Goal: Task Accomplishment & Management: Use online tool/utility

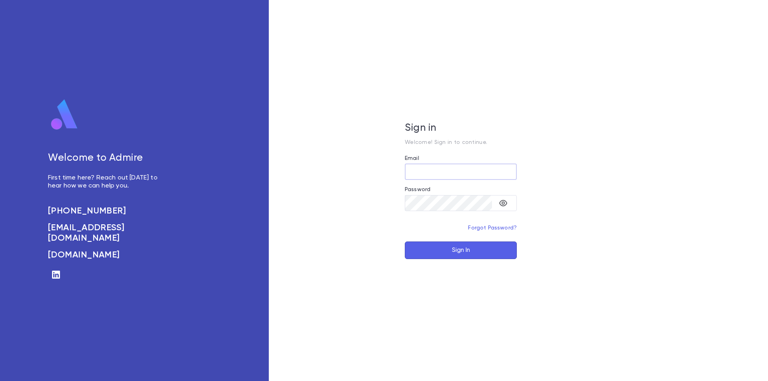
type input "**********"
click at [437, 250] on button "Sign In" at bounding box center [461, 251] width 112 height 18
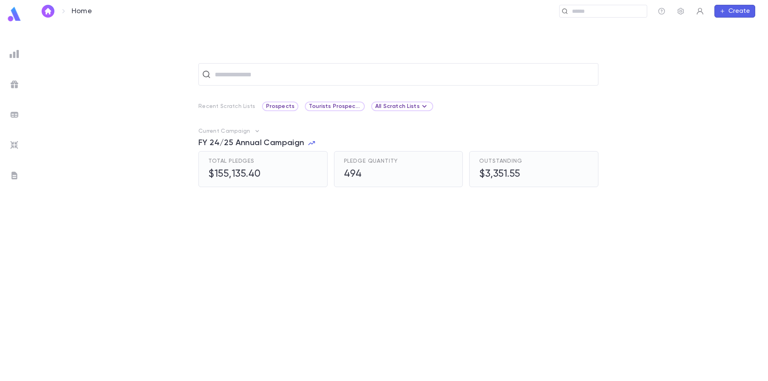
click at [698, 14] on icon "button" at bounding box center [700, 11] width 8 height 8
click at [681, 12] on div at bounding box center [384, 190] width 768 height 381
click at [681, 12] on icon "button" at bounding box center [681, 11] width 6 height 7
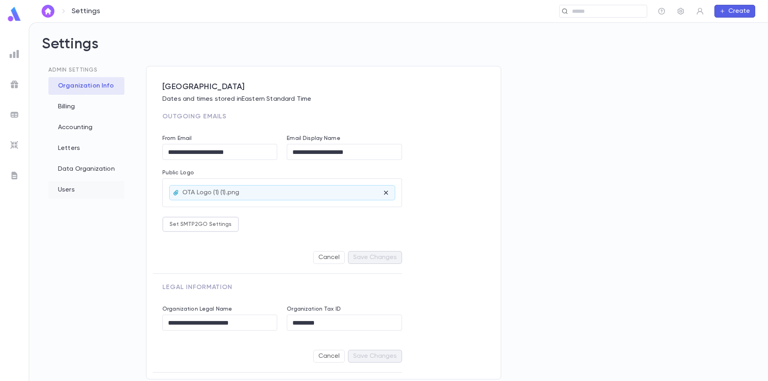
click at [64, 190] on div "Users" at bounding box center [86, 190] width 76 height 18
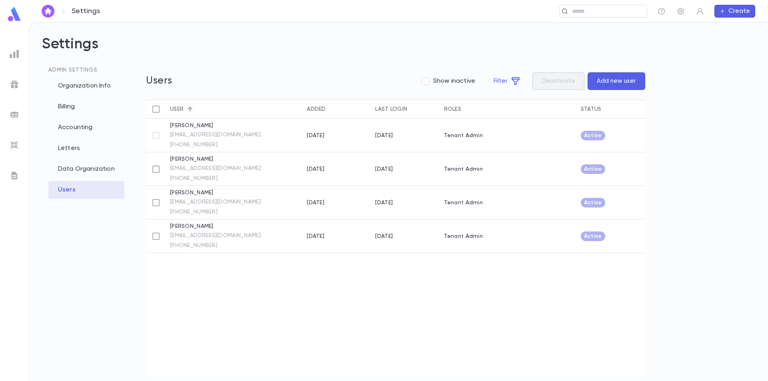
click at [617, 84] on button "Add new user" at bounding box center [617, 81] width 58 height 18
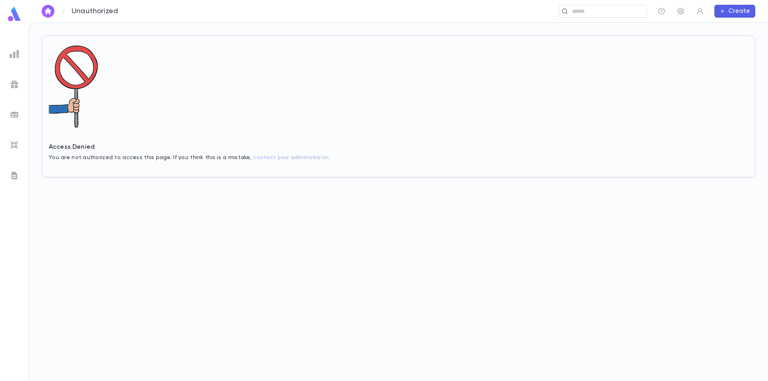
click at [14, 19] on img at bounding box center [14, 14] width 16 height 16
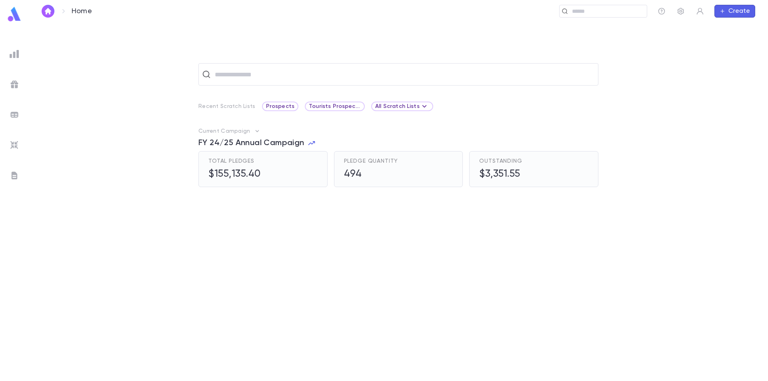
click at [20, 15] on img at bounding box center [14, 14] width 16 height 16
click at [42, 12] on button "button" at bounding box center [48, 11] width 13 height 13
click at [660, 12] on icon "button" at bounding box center [662, 11] width 8 height 8
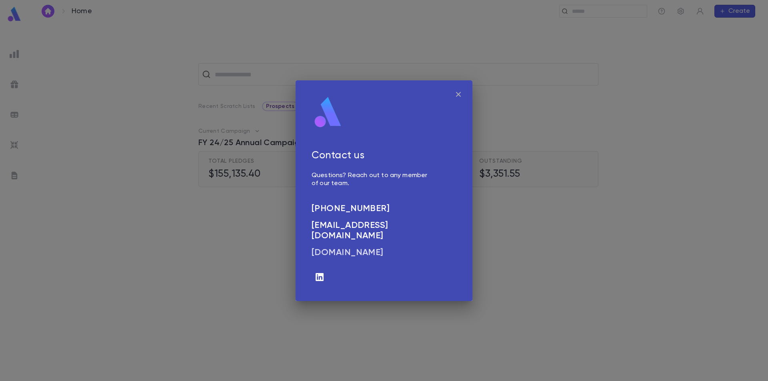
click at [344, 248] on h6 "admirepro.com" at bounding box center [371, 253] width 118 height 10
click at [464, 90] on button "button" at bounding box center [458, 94] width 15 height 15
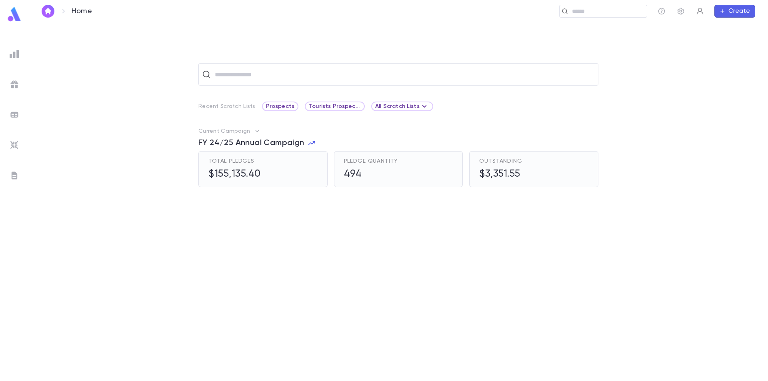
click at [702, 13] on icon "button" at bounding box center [700, 11] width 8 height 8
click at [664, 38] on div at bounding box center [384, 190] width 768 height 381
click at [12, 54] on img at bounding box center [15, 54] width 10 height 10
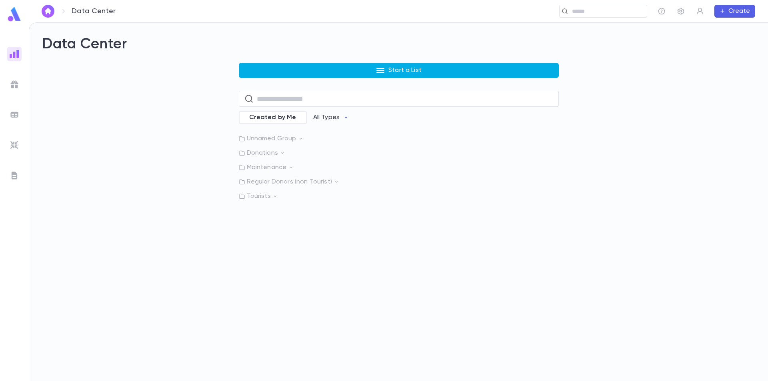
click at [354, 69] on button "Start a List" at bounding box center [399, 70] width 320 height 15
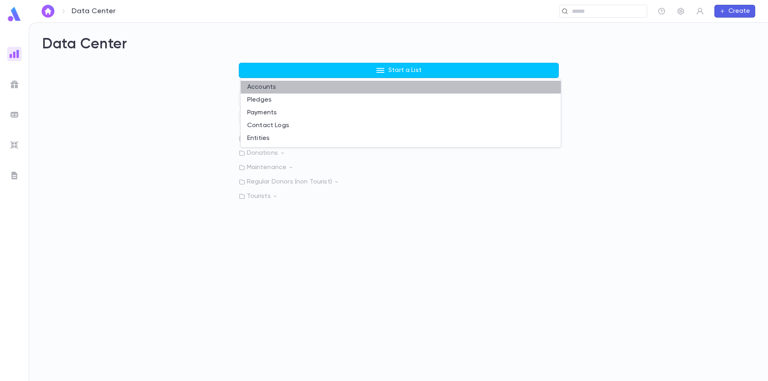
click at [292, 88] on li "Accounts" at bounding box center [401, 87] width 320 height 13
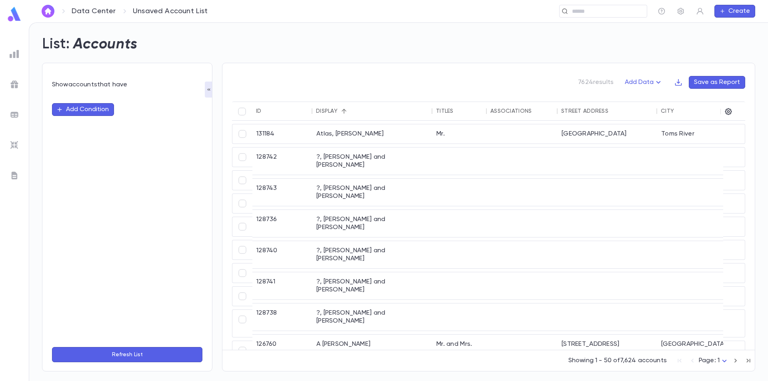
click at [97, 110] on button "Add Condition" at bounding box center [83, 109] width 62 height 13
click at [144, 110] on input "text" at bounding box center [124, 109] width 126 height 11
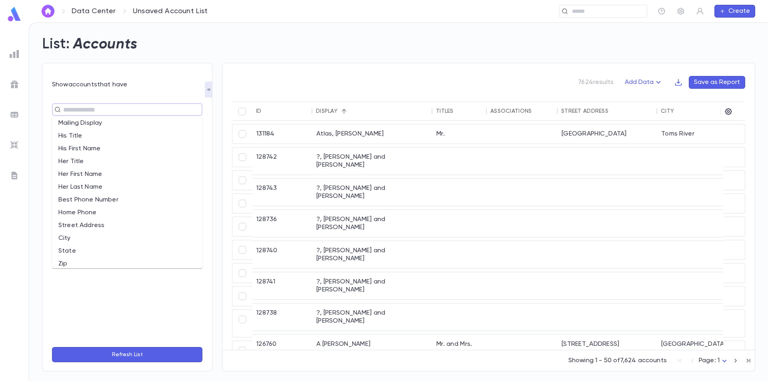
scroll to position [120, 0]
click at [94, 185] on li "City" at bounding box center [127, 184] width 150 height 13
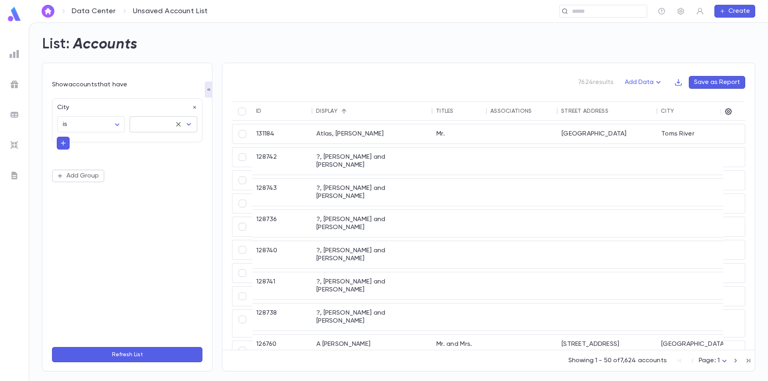
click at [159, 124] on input "text" at bounding box center [152, 124] width 38 height 15
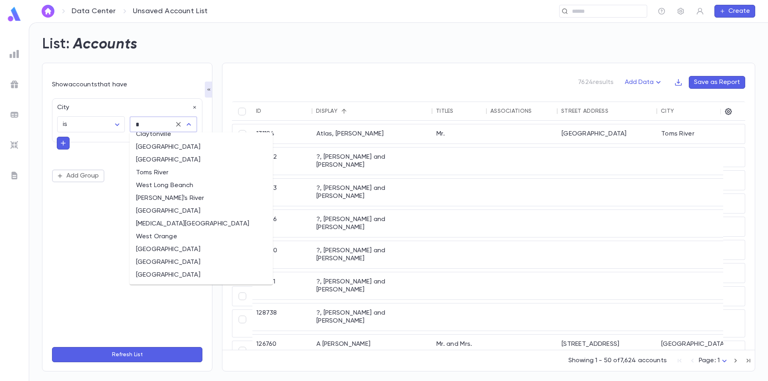
scroll to position [0, 0]
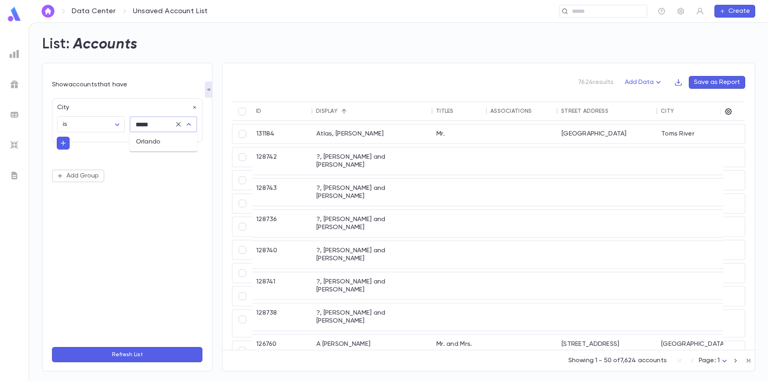
click at [154, 147] on li "Orlando" at bounding box center [164, 142] width 68 height 13
type input "*******"
click at [64, 141] on icon "button" at bounding box center [63, 143] width 7 height 8
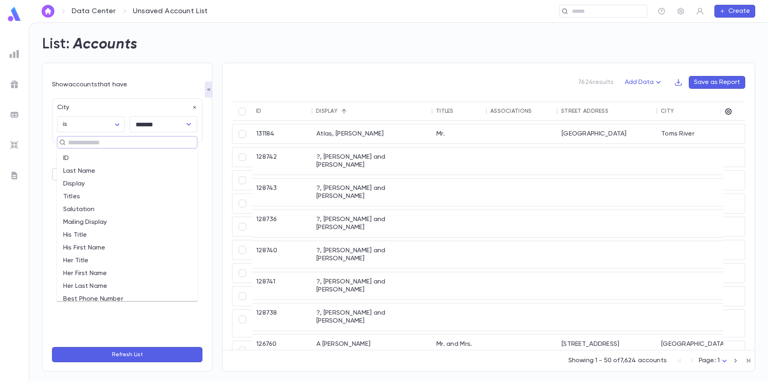
click at [91, 146] on input "text" at bounding box center [124, 142] width 116 height 11
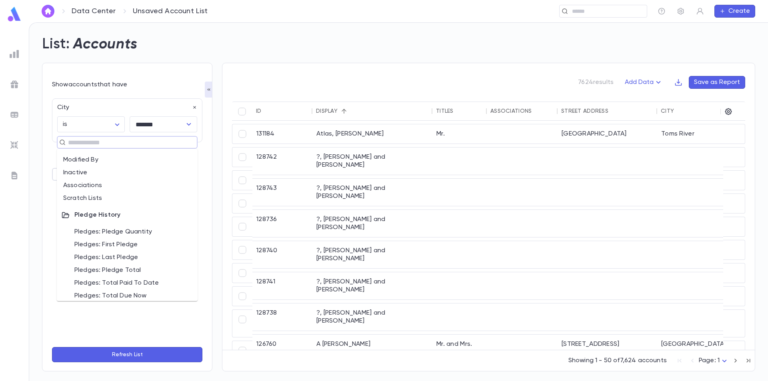
scroll to position [360, 0]
click at [109, 183] on li "Associations" at bounding box center [127, 182] width 141 height 13
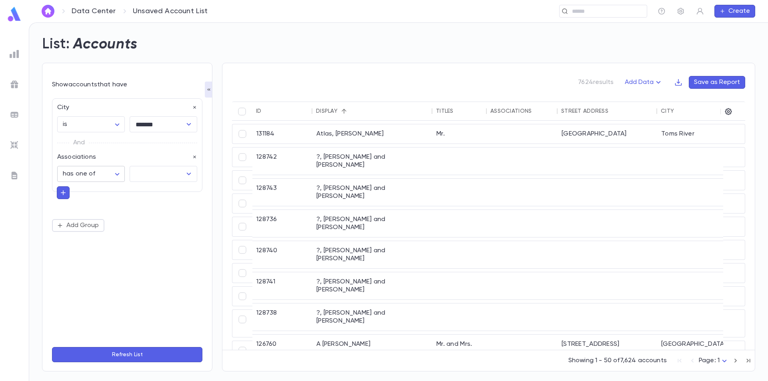
click at [120, 173] on body "**********" at bounding box center [384, 201] width 768 height 359
click at [100, 216] on span "has none of" at bounding box center [93, 217] width 54 height 8
type input "**********"
click at [163, 176] on input "text" at bounding box center [157, 173] width 48 height 15
click at [121, 350] on button "Refresh List" at bounding box center [127, 354] width 150 height 15
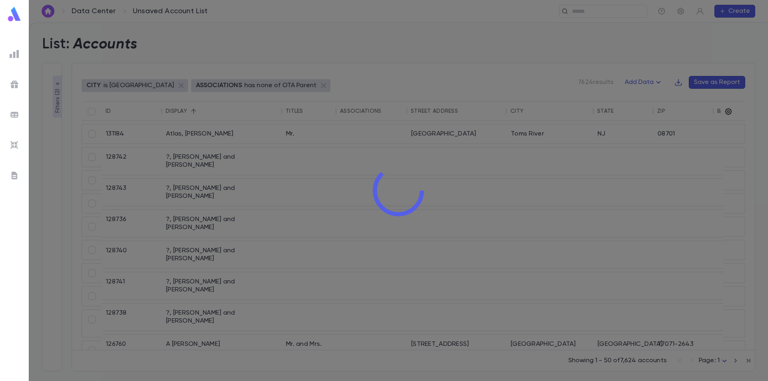
type input "*******"
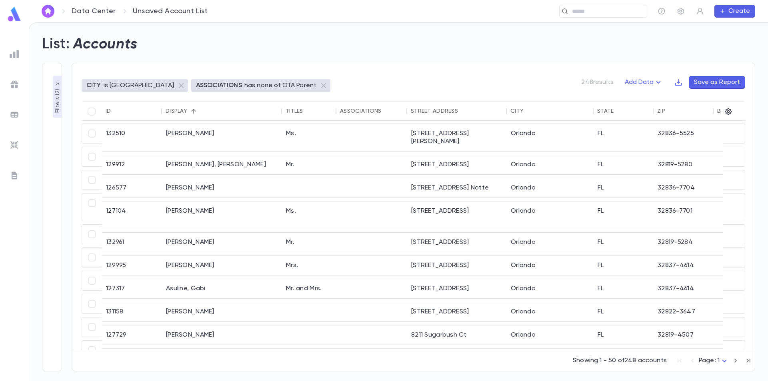
scroll to position [0, 0]
click at [729, 111] on icon "button" at bounding box center [728, 112] width 8 height 8
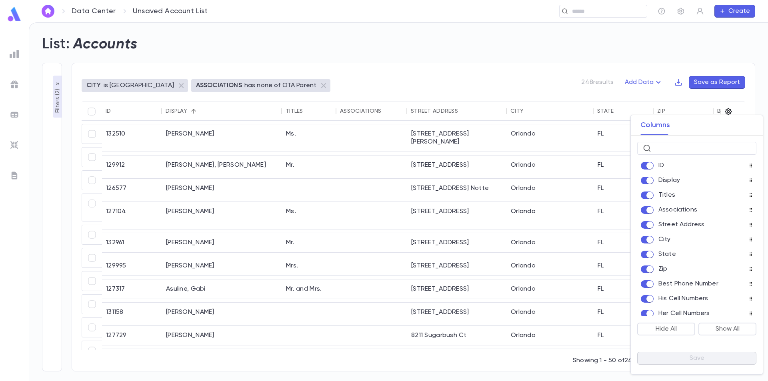
click at [729, 111] on div at bounding box center [384, 190] width 768 height 381
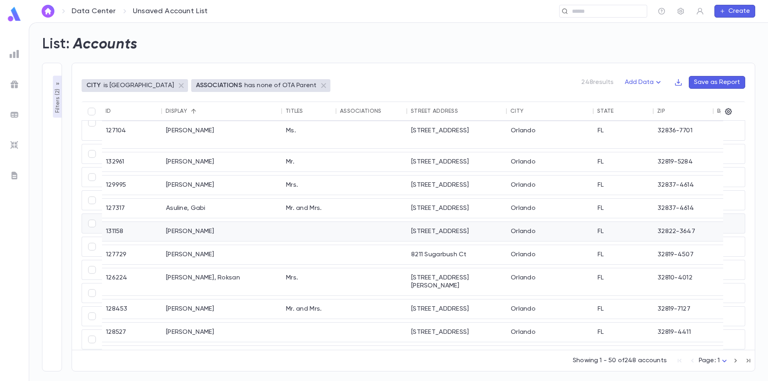
scroll to position [120, 0]
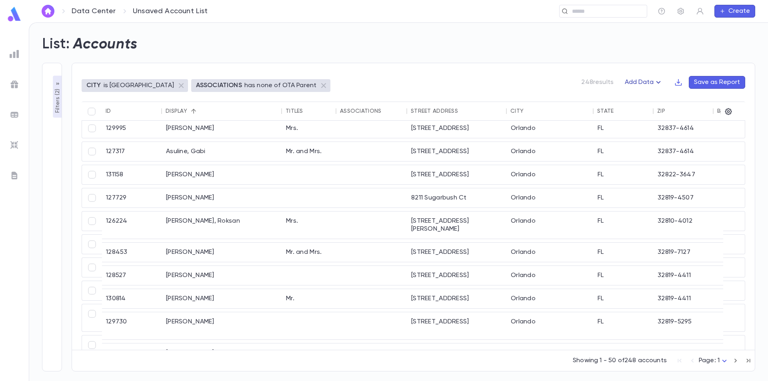
click at [662, 81] on icon "button" at bounding box center [659, 83] width 10 height 10
click at [665, 68] on div at bounding box center [384, 190] width 768 height 381
click at [660, 82] on icon "button" at bounding box center [659, 83] width 10 height 10
click at [650, 97] on li "Lapsed Donors" at bounding box center [652, 98] width 58 height 13
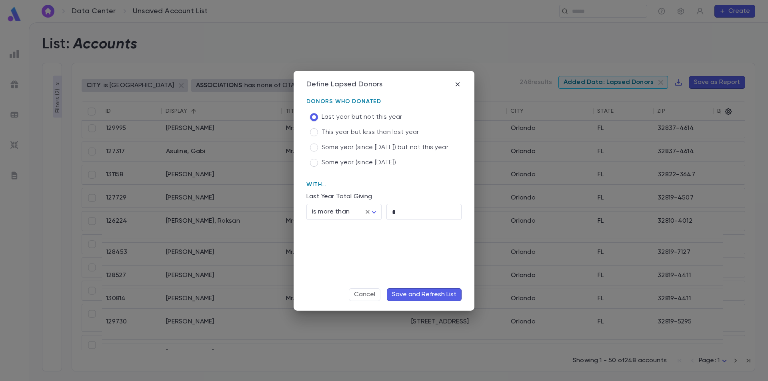
click at [354, 161] on span "Some year (since 2021)" at bounding box center [359, 163] width 74 height 8
click at [457, 86] on icon "button" at bounding box center [458, 84] width 8 height 8
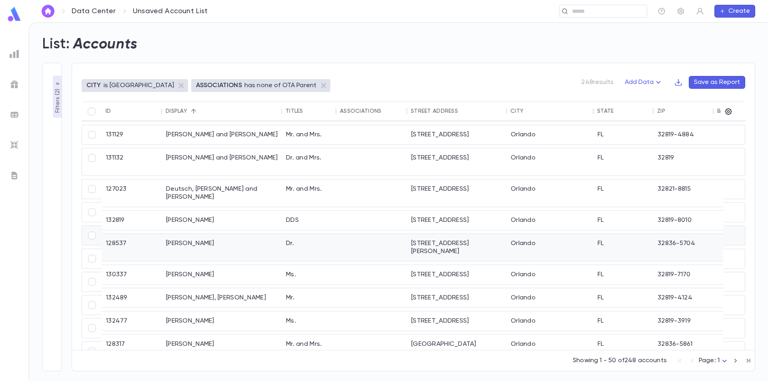
scroll to position [841, 0]
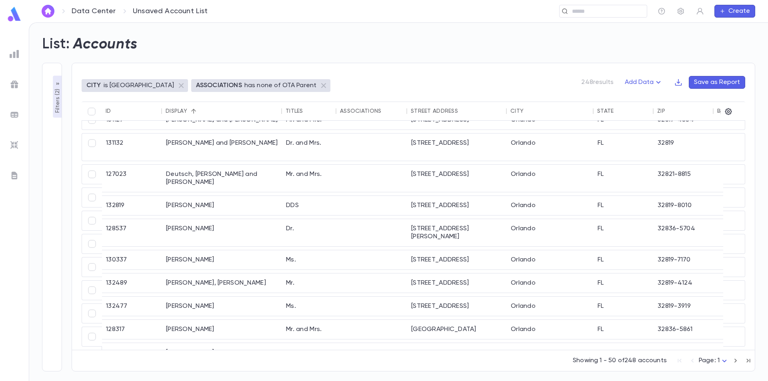
click at [58, 82] on icon "button" at bounding box center [57, 84] width 6 height 6
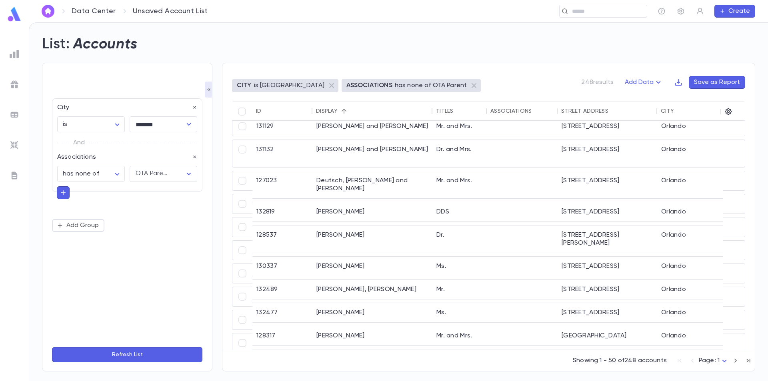
scroll to position [821, 0]
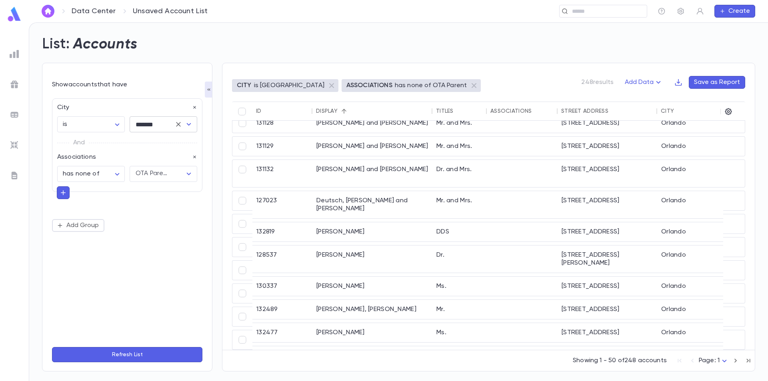
click at [190, 124] on icon "Open" at bounding box center [189, 124] width 4 height 2
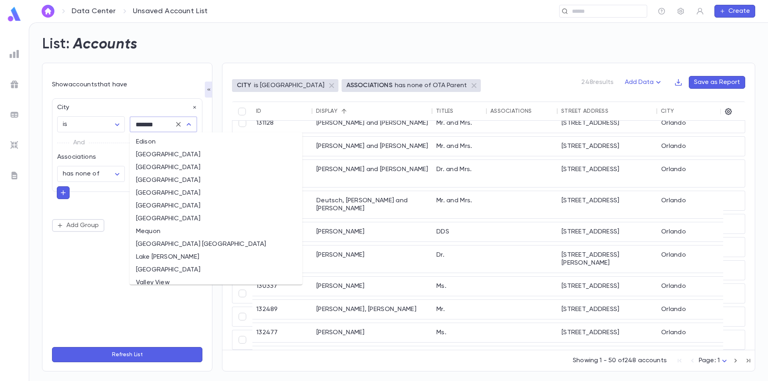
scroll to position [5154, 0]
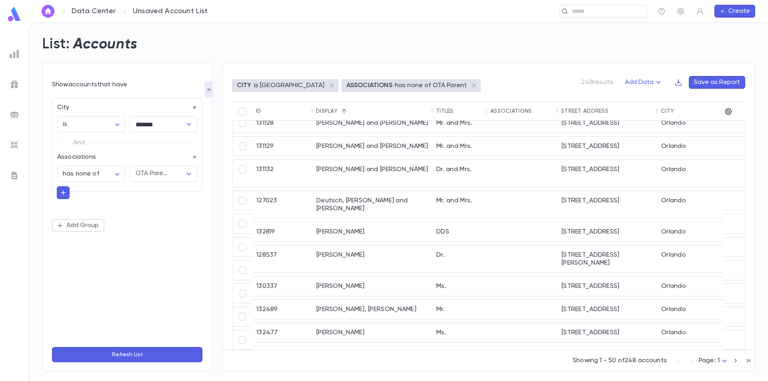
click at [196, 108] on icon "button" at bounding box center [195, 108] width 6 height 6
click at [65, 141] on icon "button" at bounding box center [63, 143] width 7 height 8
click at [81, 146] on input "text" at bounding box center [124, 142] width 116 height 11
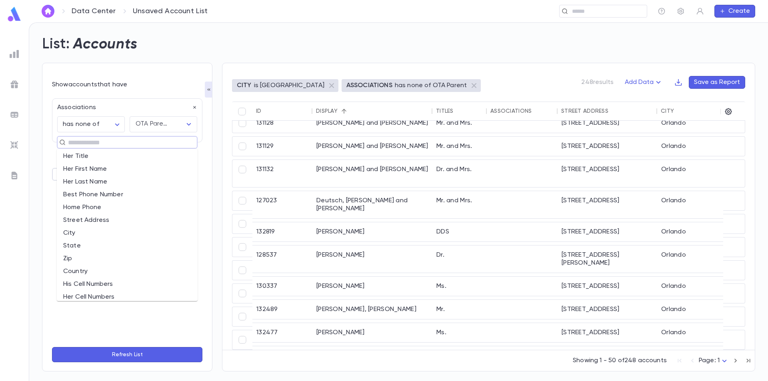
scroll to position [120, 0]
click at [88, 242] on li "Zip" at bounding box center [127, 243] width 141 height 13
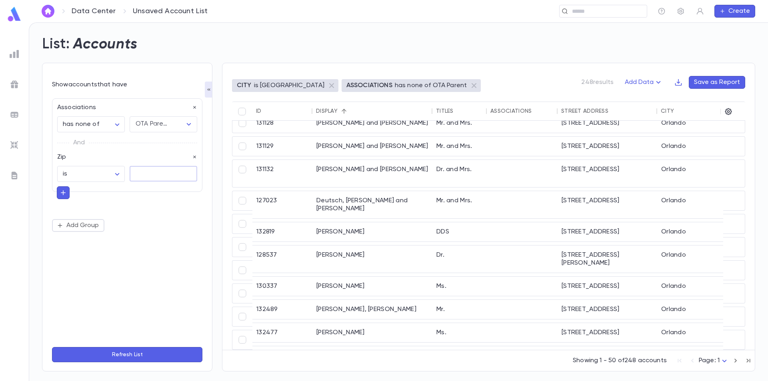
click at [151, 176] on textarea at bounding box center [163, 174] width 56 height 16
type textarea "*****"
click at [134, 348] on button "Refresh List" at bounding box center [127, 354] width 150 height 15
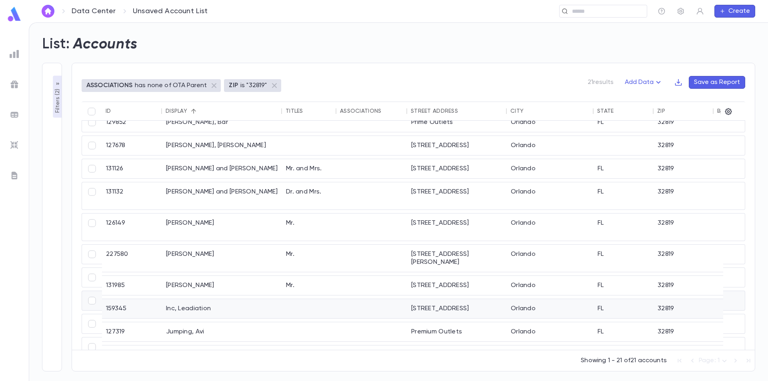
scroll to position [0, 0]
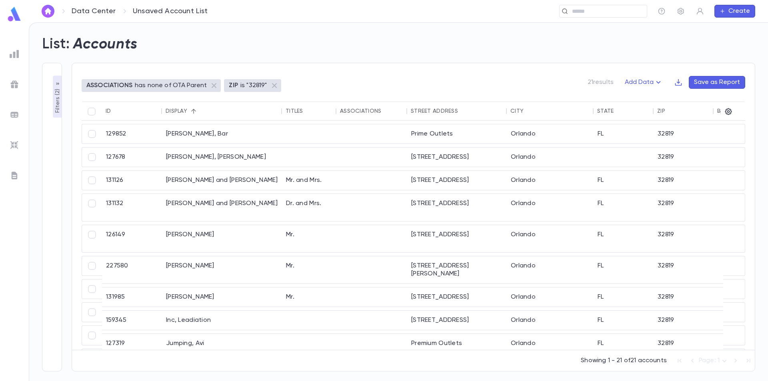
click at [54, 84] on icon "button" at bounding box center [57, 84] width 6 height 6
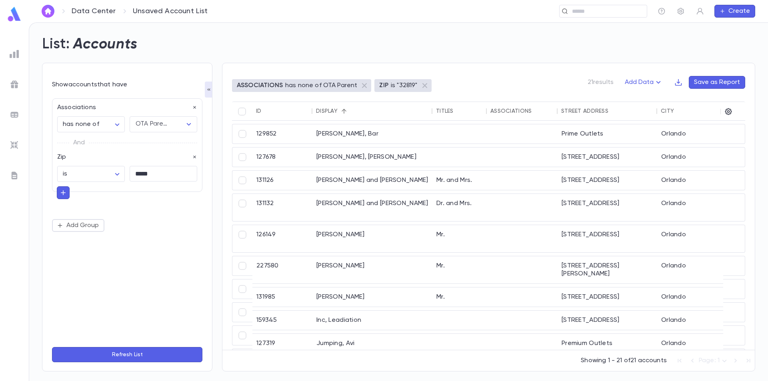
click at [14, 14] on img at bounding box center [14, 14] width 16 height 16
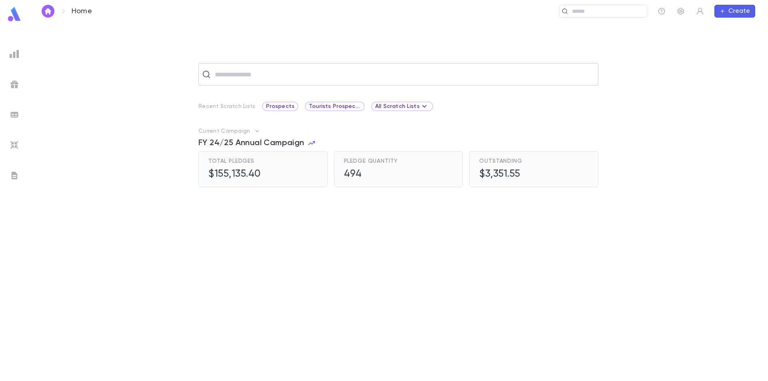
click at [256, 80] on input "text" at bounding box center [403, 74] width 382 height 15
drag, startPoint x: 256, startPoint y: 80, endPoint x: 212, endPoint y: 79, distance: 43.2
click at [212, 78] on input "**********" at bounding box center [397, 74] width 370 height 15
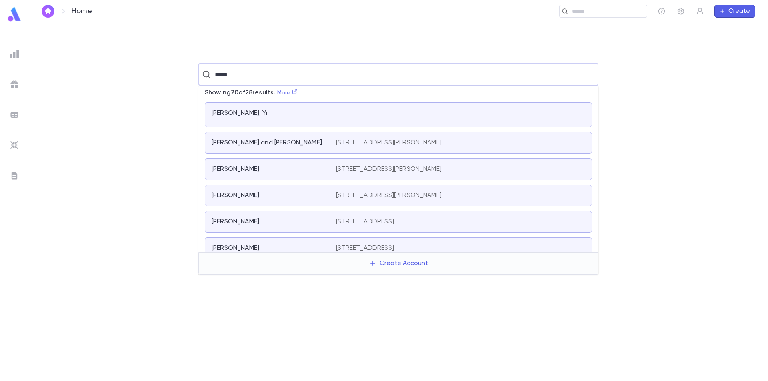
drag, startPoint x: 238, startPoint y: 78, endPoint x: 215, endPoint y: 78, distance: 22.4
click at [215, 78] on input "*****" at bounding box center [397, 74] width 370 height 15
type input "******"
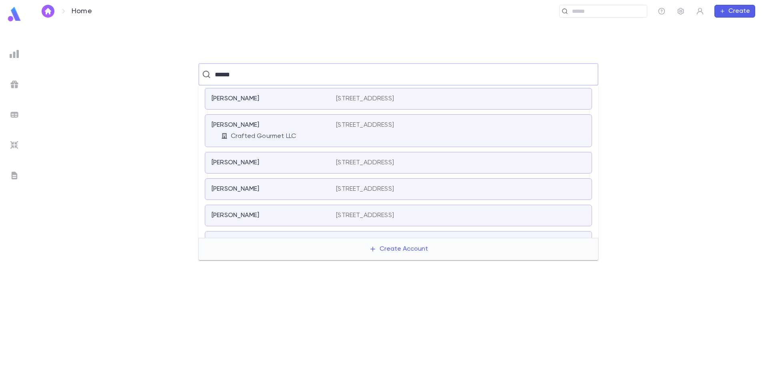
drag, startPoint x: 434, startPoint y: 124, endPoint x: 457, endPoint y: 125, distance: 22.8
click at [394, 125] on p "6027 Hardrock Circle, Orlando FL 32819-4157 United States" at bounding box center [365, 125] width 58 height 8
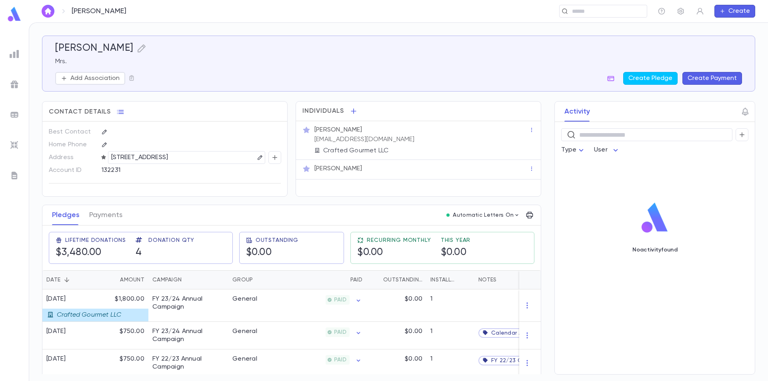
drag, startPoint x: 210, startPoint y: 156, endPoint x: 242, endPoint y: 160, distance: 31.8
click at [168, 160] on p "6027 Hardrock Circle, Orlando FL 32819-4157 United States" at bounding box center [139, 158] width 57 height 10
copy p "32819-4157"
click at [14, 16] on img at bounding box center [14, 14] width 16 height 16
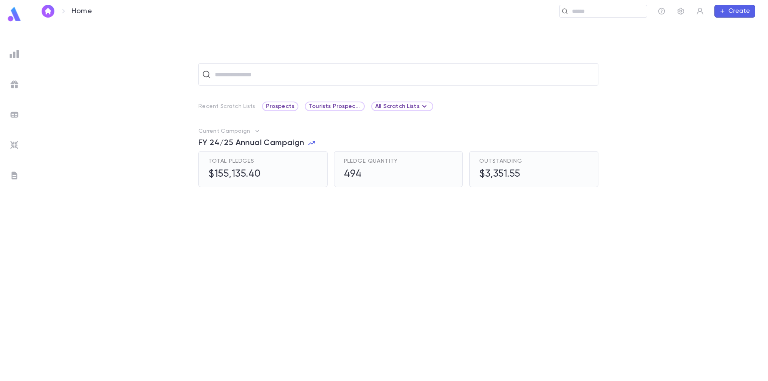
click at [13, 52] on img at bounding box center [15, 54] width 10 height 10
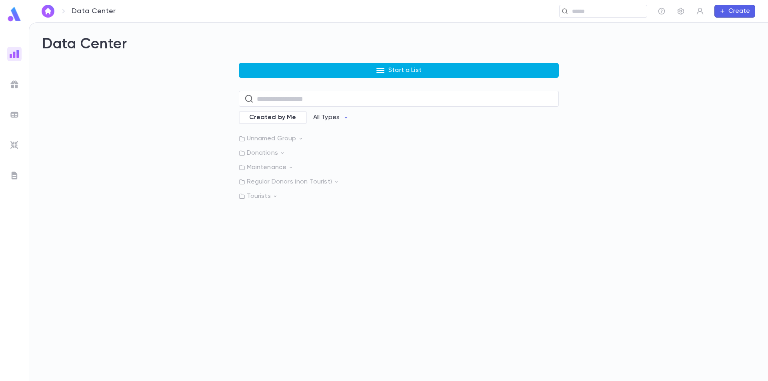
click at [322, 69] on button "Start a List" at bounding box center [399, 70] width 320 height 15
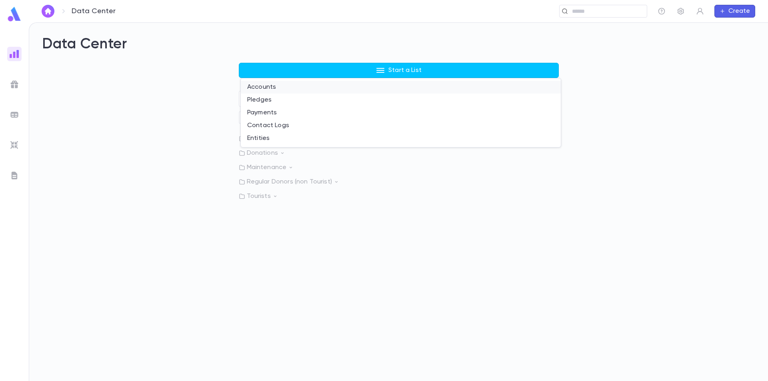
click at [286, 87] on li "Accounts" at bounding box center [401, 87] width 320 height 13
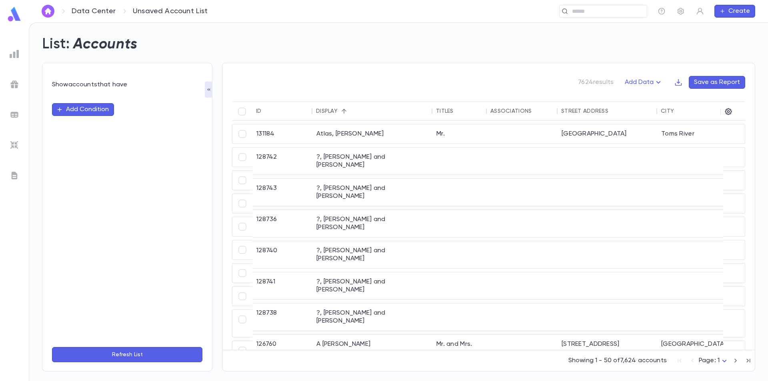
click at [92, 104] on button "Add Condition" at bounding box center [83, 109] width 62 height 13
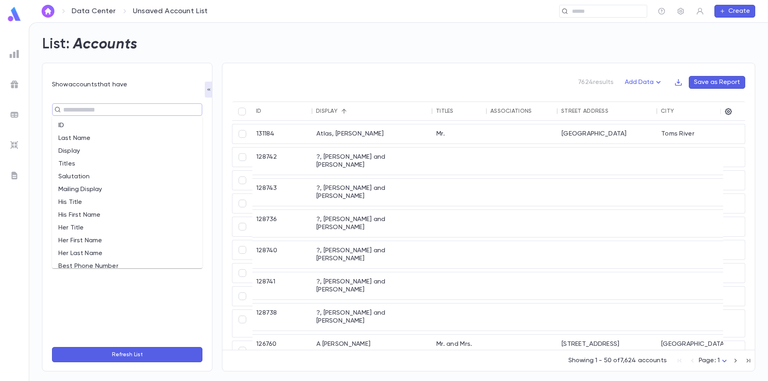
click at [97, 109] on input "text" at bounding box center [124, 109] width 126 height 11
click at [77, 248] on li "Zip" at bounding box center [127, 250] width 150 height 13
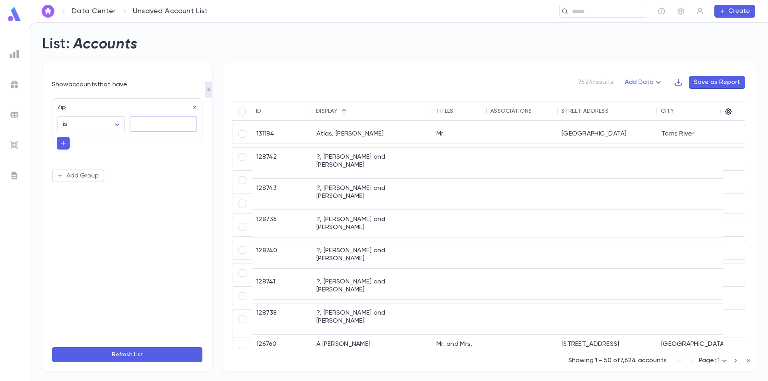
click at [156, 124] on textarea at bounding box center [163, 124] width 56 height 16
paste textarea "**********"
type textarea "**********"
click at [121, 123] on body "**********" at bounding box center [384, 201] width 768 height 359
click at [79, 140] on span "is" at bounding box center [93, 142] width 54 height 8
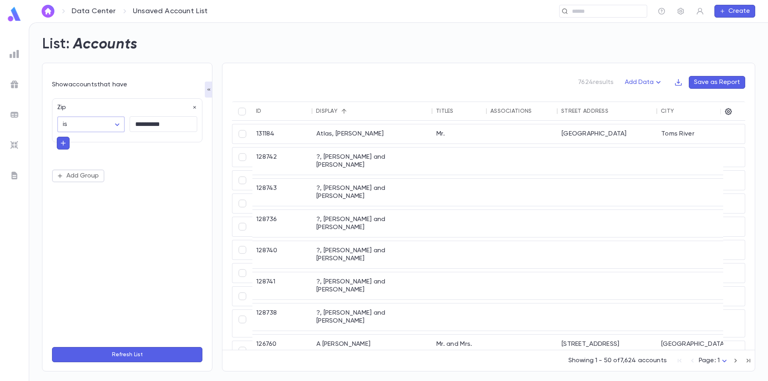
click at [67, 141] on button "button" at bounding box center [63, 143] width 13 height 13
click at [99, 156] on div "**********" at bounding box center [127, 139] width 150 height 82
click at [128, 130] on div "**********" at bounding box center [161, 122] width 72 height 21
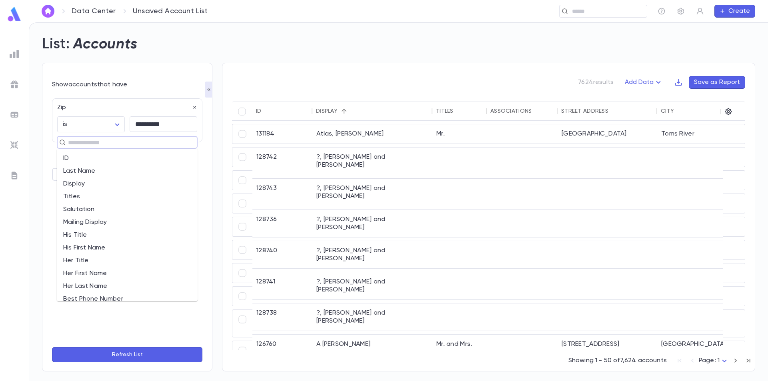
click at [79, 144] on input "text" at bounding box center [124, 142] width 116 height 11
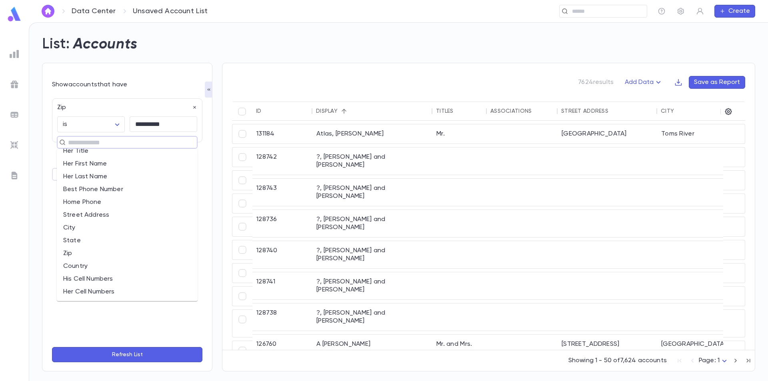
scroll to position [120, 0]
click at [73, 244] on li "Zip" at bounding box center [127, 243] width 141 height 13
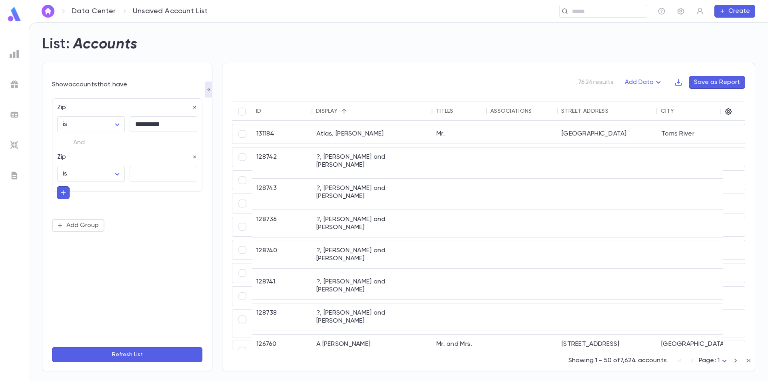
click at [83, 143] on p "And" at bounding box center [79, 142] width 12 height 11
click at [81, 142] on p "And" at bounding box center [79, 142] width 12 height 11
click at [197, 157] on icon "button" at bounding box center [195, 157] width 6 height 6
click at [84, 177] on button "Add Group" at bounding box center [78, 176] width 52 height 13
click at [82, 190] on input "text" at bounding box center [124, 188] width 116 height 11
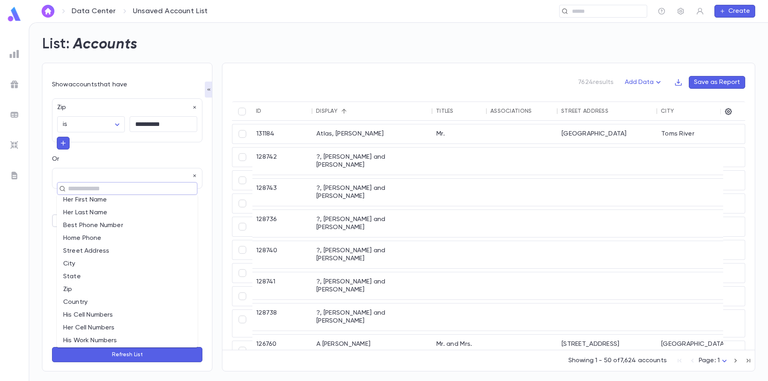
click at [90, 286] on li "Zip" at bounding box center [127, 289] width 141 height 13
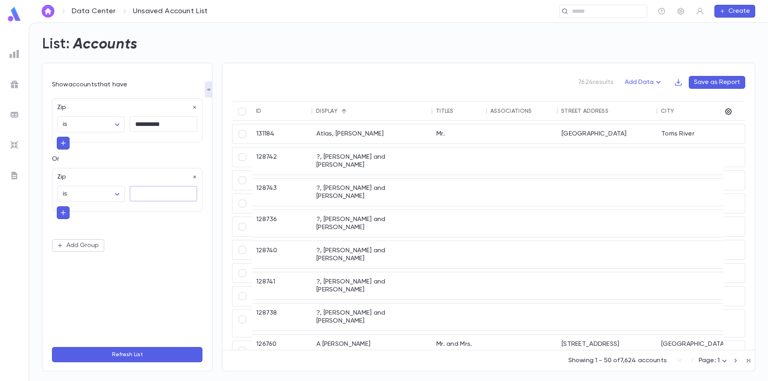
click at [138, 192] on textarea at bounding box center [163, 194] width 56 height 16
type textarea "*****"
click at [124, 354] on button "Refresh List" at bounding box center [127, 354] width 150 height 15
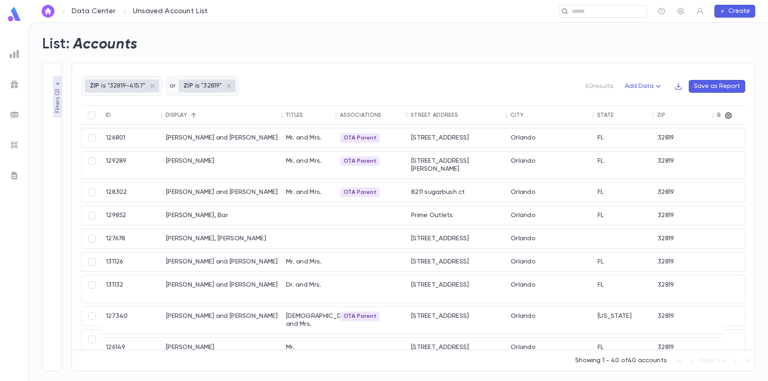
click at [60, 101] on p "Filters ( 2 )" at bounding box center [58, 100] width 8 height 26
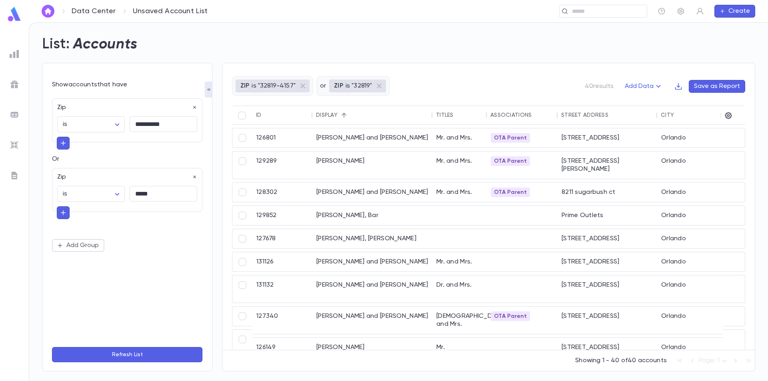
click at [63, 142] on icon "button" at bounding box center [63, 143] width 5 height 5
click at [85, 143] on input "text" at bounding box center [124, 142] width 116 height 11
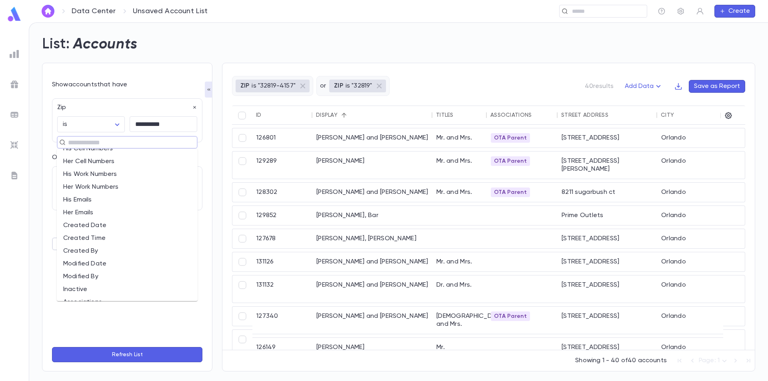
scroll to position [280, 0]
click at [94, 260] on li "Associations" at bounding box center [127, 262] width 141 height 13
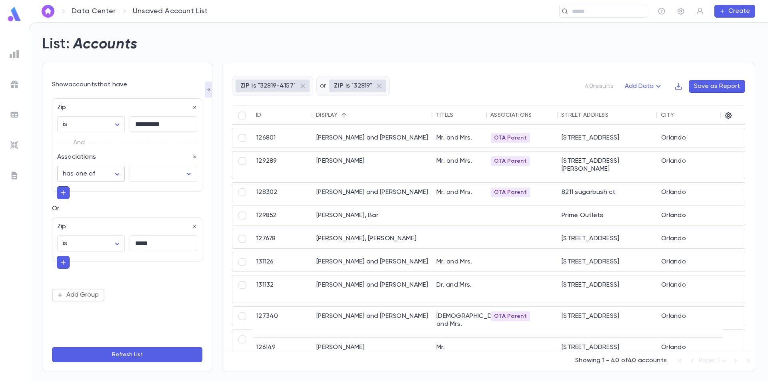
click at [115, 176] on body "**********" at bounding box center [384, 201] width 768 height 359
click at [100, 212] on li "has none of" at bounding box center [92, 216] width 67 height 13
type input "**********"
click at [147, 174] on input "text" at bounding box center [157, 173] width 48 height 15
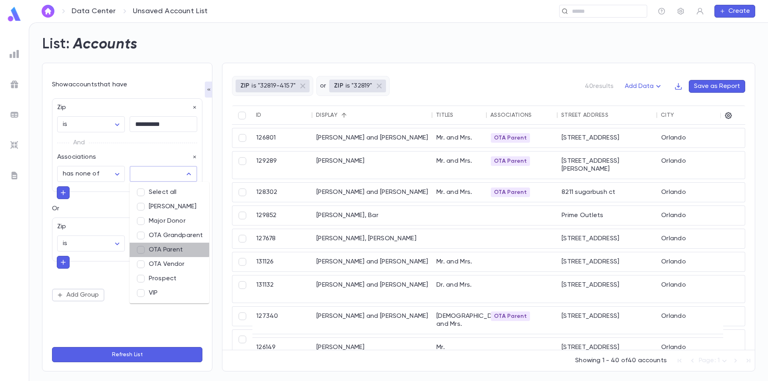
click at [167, 243] on li "OTA Parent" at bounding box center [170, 250] width 80 height 14
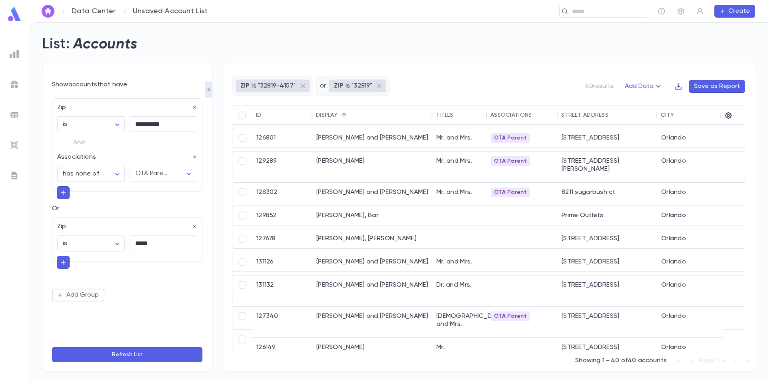
click at [62, 273] on div "**********" at bounding box center [127, 199] width 150 height 203
click at [65, 262] on icon "button" at bounding box center [63, 262] width 7 height 8
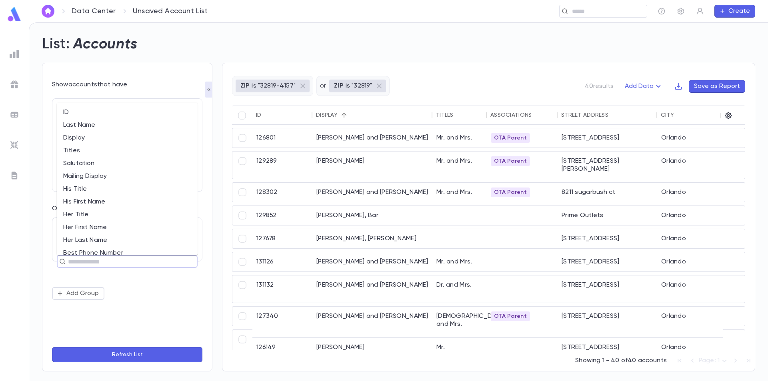
click at [84, 263] on input "text" at bounding box center [124, 261] width 116 height 11
click at [110, 176] on li "Associations" at bounding box center [127, 176] width 141 height 13
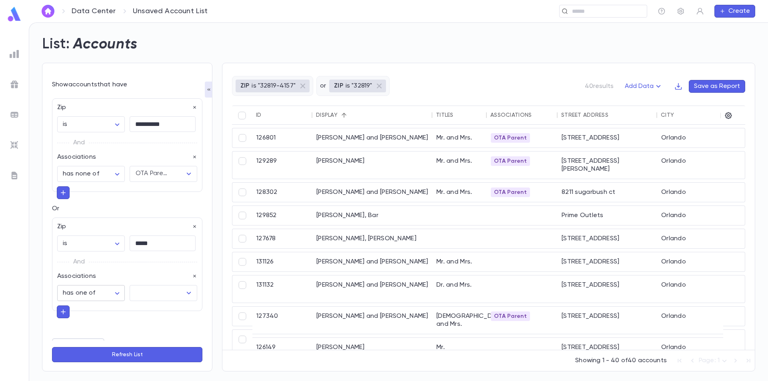
click at [112, 292] on body "**********" at bounding box center [384, 201] width 768 height 359
click at [97, 336] on span "has none of" at bounding box center [92, 336] width 52 height 8
type input "**********"
click at [172, 294] on input "text" at bounding box center [157, 293] width 48 height 15
click at [170, 226] on li "OTA Parent" at bounding box center [168, 231] width 80 height 14
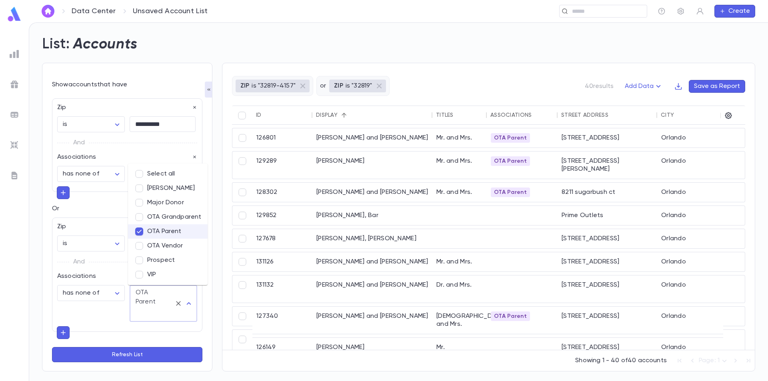
click at [113, 316] on div "**********" at bounding box center [127, 272] width 150 height 135
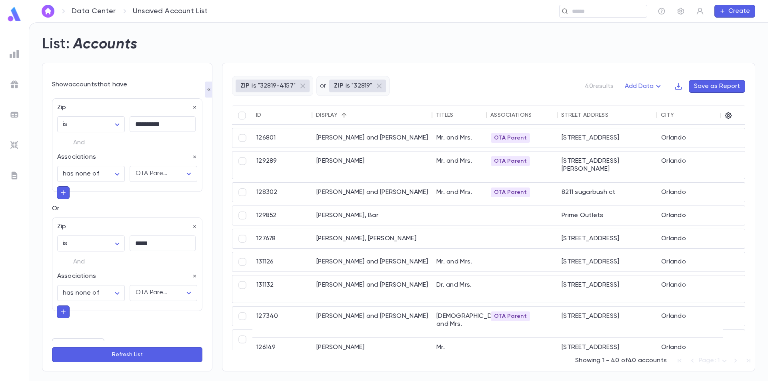
click at [112, 356] on button "Refresh List" at bounding box center [127, 354] width 150 height 15
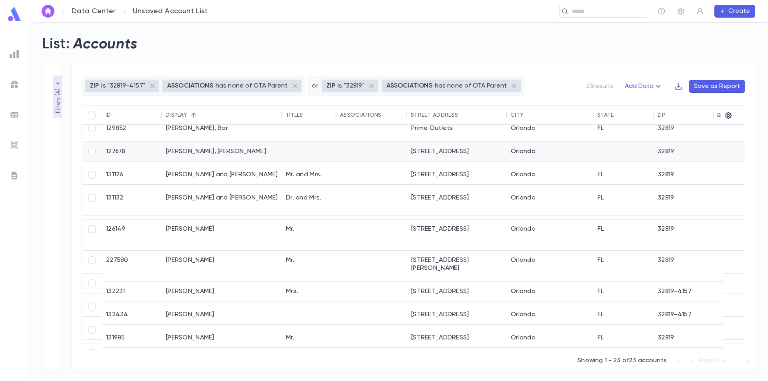
scroll to position [0, 0]
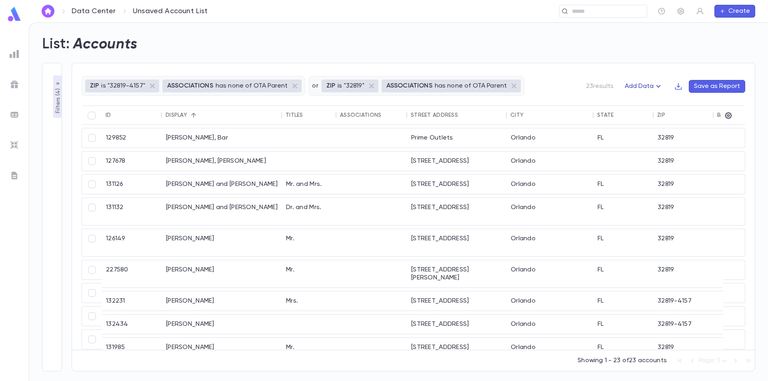
click at [658, 86] on icon "button" at bounding box center [658, 86] width 4 height 2
click at [598, 84] on div at bounding box center [384, 190] width 768 height 381
click at [732, 117] on div at bounding box center [731, 115] width 14 height 19
click at [731, 116] on icon "button" at bounding box center [728, 116] width 8 height 8
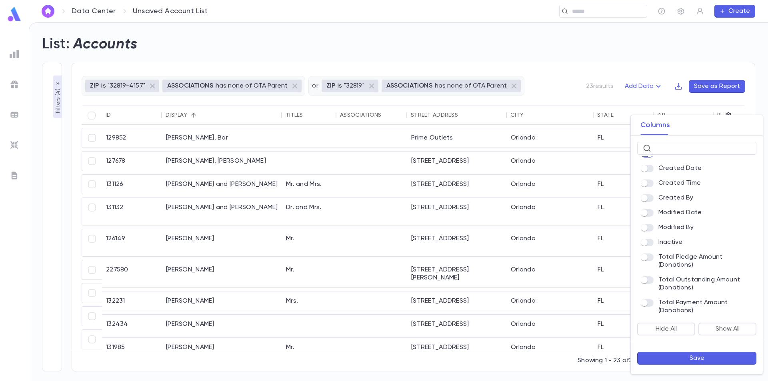
scroll to position [426, 0]
click at [686, 356] on button "Save" at bounding box center [696, 358] width 119 height 13
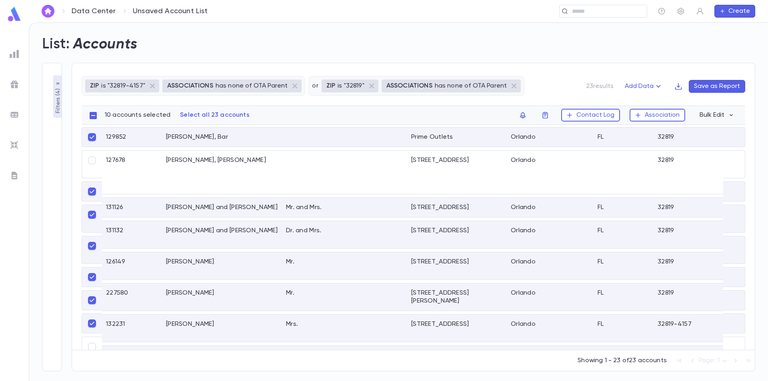
scroll to position [0, 0]
click at [708, 114] on button "Bulk Edit" at bounding box center [717, 115] width 44 height 13
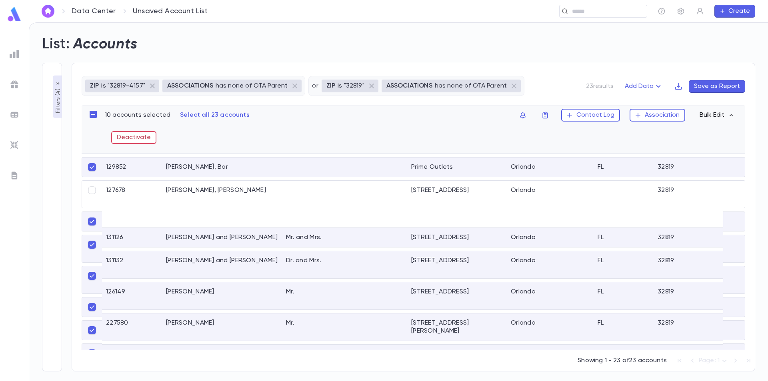
click at [708, 114] on button "Bulk Edit" at bounding box center [717, 115] width 44 height 13
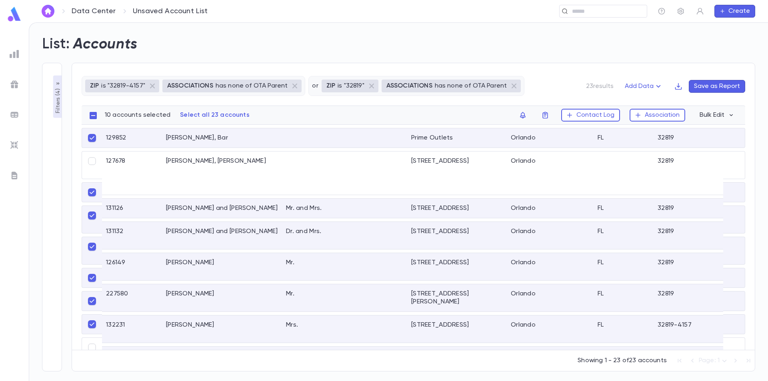
drag, startPoint x: 699, startPoint y: 86, endPoint x: 675, endPoint y: 100, distance: 27.0
click at [675, 100] on div "ZIP is "32819-4157" ASSOCIATIONS has none of OTA Parent or ZIP is "32819" ASSOC…" at bounding box center [414, 91] width 664 height 30
click at [667, 114] on button "Association" at bounding box center [658, 115] width 56 height 13
click at [553, 86] on div at bounding box center [384, 190] width 768 height 381
click at [654, 117] on button "Association" at bounding box center [658, 115] width 56 height 13
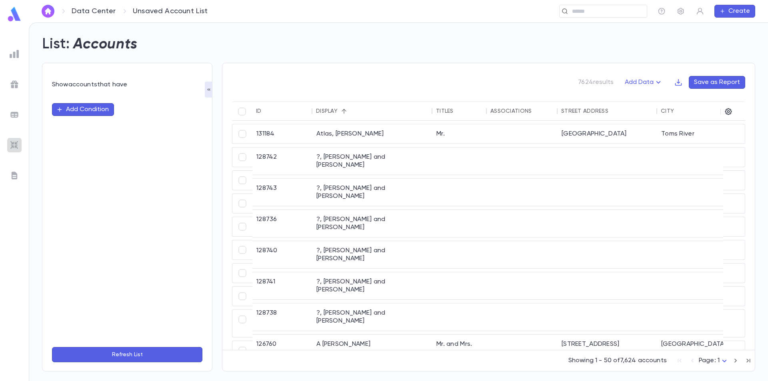
click at [13, 145] on img at bounding box center [15, 145] width 10 height 10
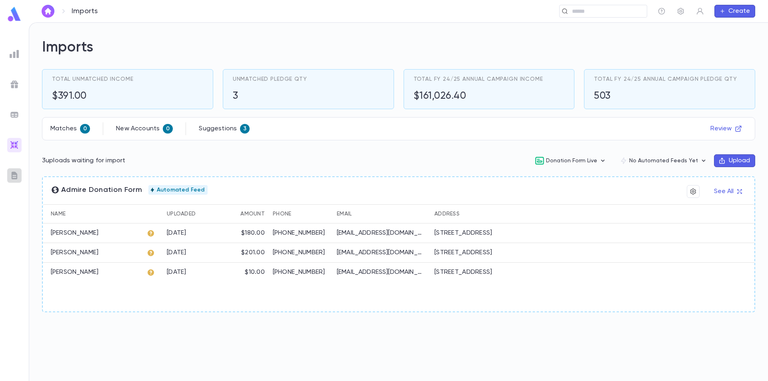
click at [14, 174] on img at bounding box center [15, 176] width 10 height 10
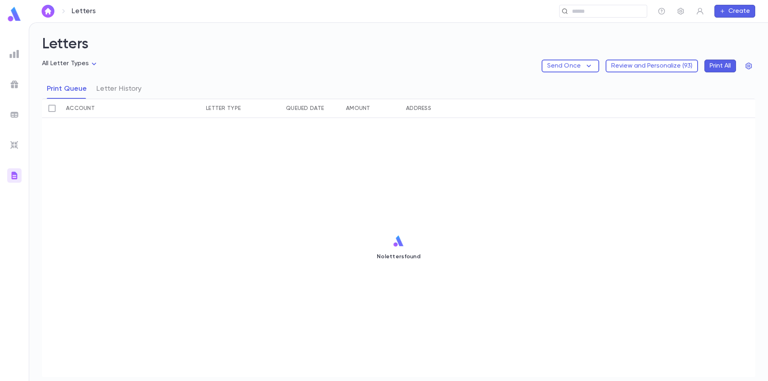
click at [10, 116] on img at bounding box center [15, 115] width 10 height 10
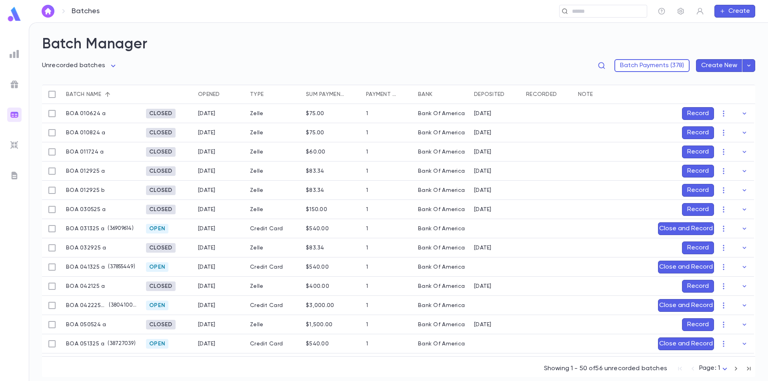
click at [13, 86] on img at bounding box center [15, 85] width 10 height 10
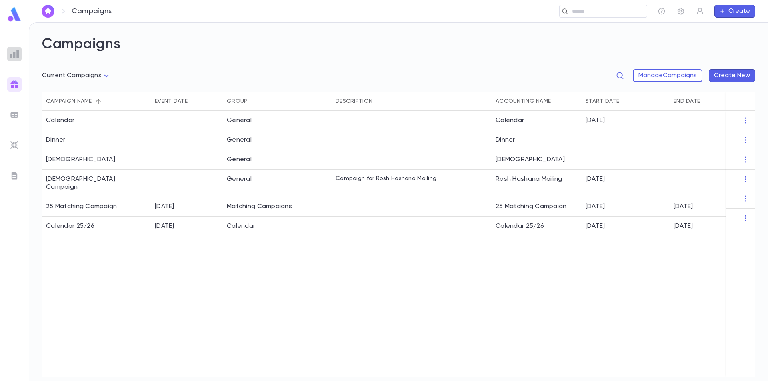
click at [16, 56] on img at bounding box center [15, 54] width 10 height 10
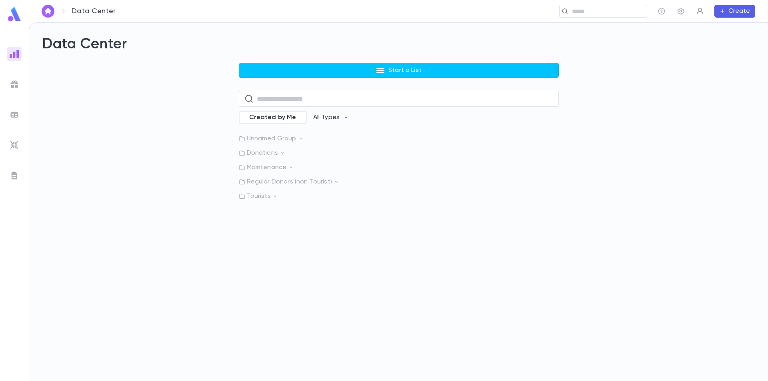
click at [699, 14] on icon "button" at bounding box center [700, 11] width 8 height 8
click at [729, 14] on div at bounding box center [384, 190] width 768 height 381
click at [732, 13] on button "Create" at bounding box center [734, 11] width 41 height 13
click at [328, 70] on div at bounding box center [384, 190] width 768 height 381
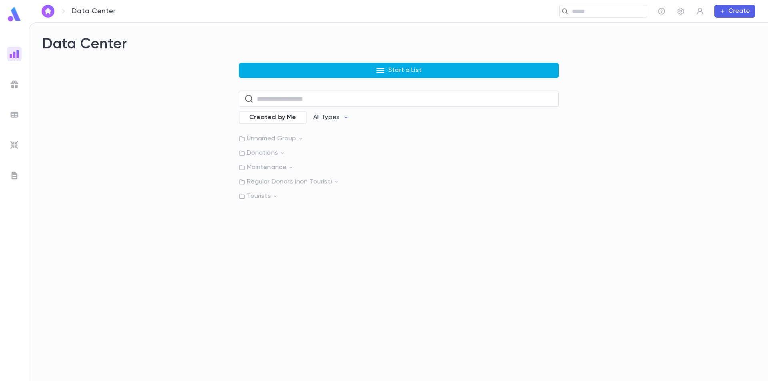
click at [382, 70] on icon "button" at bounding box center [380, 70] width 8 height 5
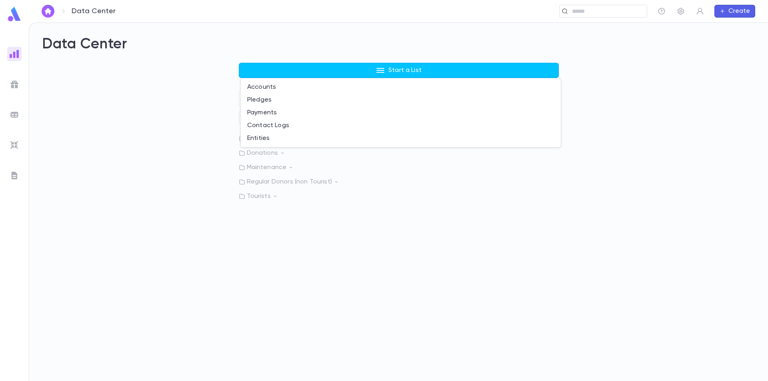
click at [206, 107] on div at bounding box center [384, 190] width 768 height 381
click at [276, 99] on input "text" at bounding box center [405, 99] width 296 height 16
click at [18, 23] on link at bounding box center [14, 15] width 16 height 18
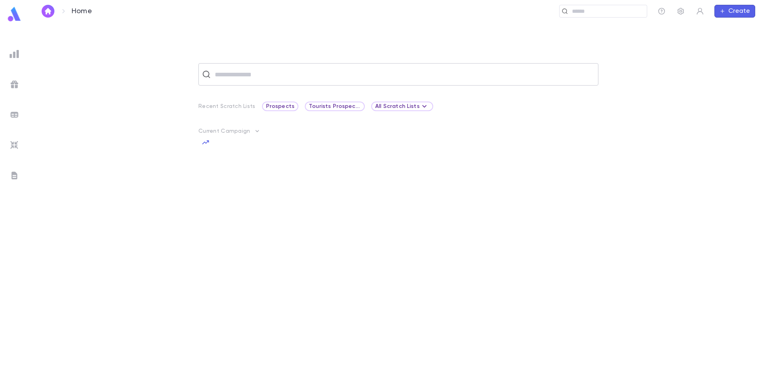
click at [258, 78] on input "text" at bounding box center [403, 74] width 382 height 15
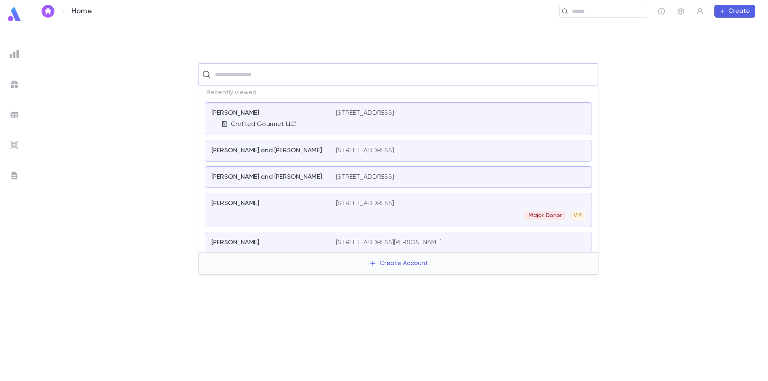
click at [263, 112] on div "Gordon, Joshua" at bounding box center [269, 113] width 115 height 8
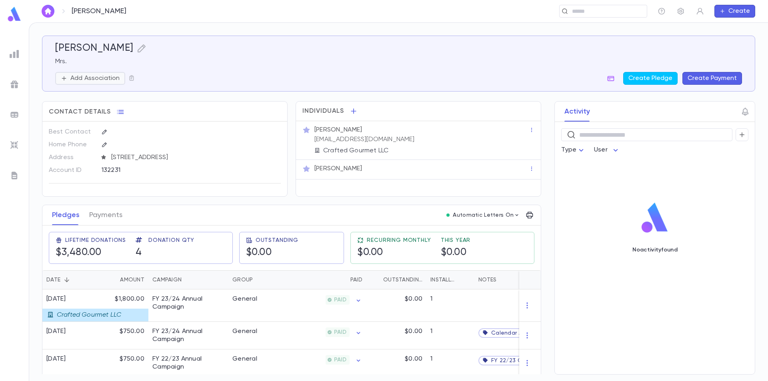
click at [113, 80] on p "Add Association" at bounding box center [94, 78] width 49 height 8
click at [272, 80] on div at bounding box center [384, 190] width 768 height 381
click at [679, 12] on icon "button" at bounding box center [681, 11] width 8 height 8
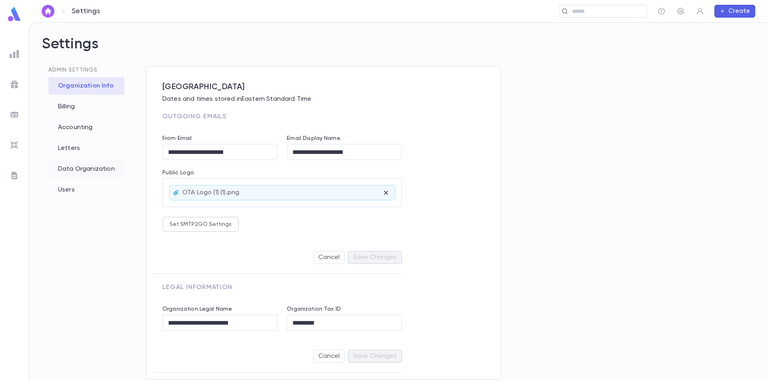
click at [90, 166] on div "Data Organization" at bounding box center [86, 169] width 76 height 18
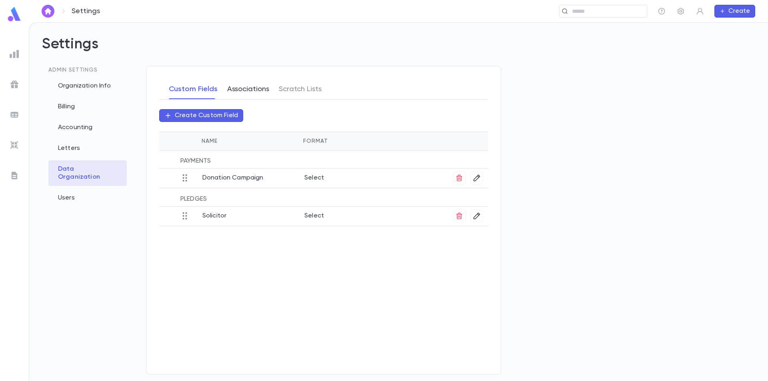
click at [244, 87] on button "Associations" at bounding box center [248, 89] width 42 height 20
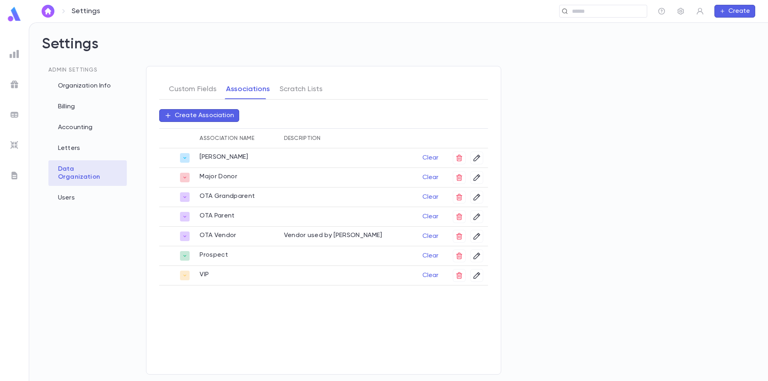
click at [202, 118] on p "Create Association" at bounding box center [204, 116] width 59 height 8
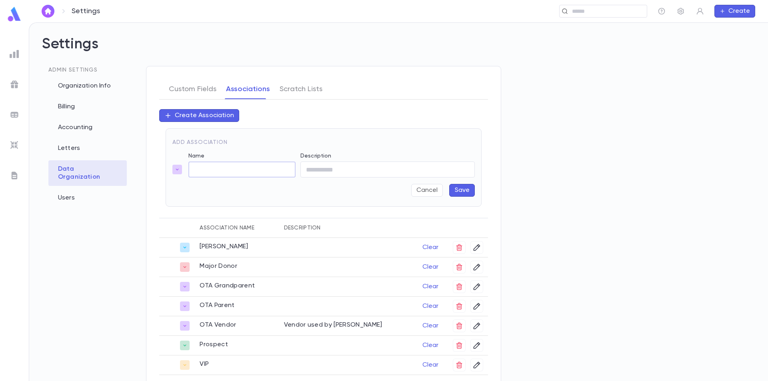
click at [213, 169] on input "Name" at bounding box center [241, 170] width 107 height 16
type input "*"
type input "**********"
click at [340, 170] on input "Description" at bounding box center [387, 170] width 174 height 16
type input "*"
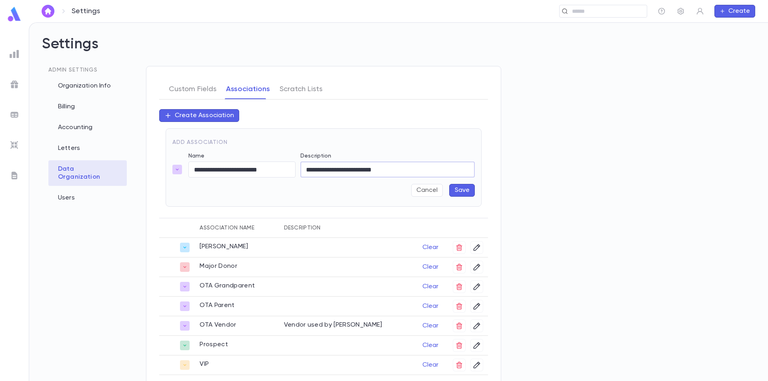
type input "**********"
click at [462, 186] on button "Save" at bounding box center [462, 190] width 26 height 13
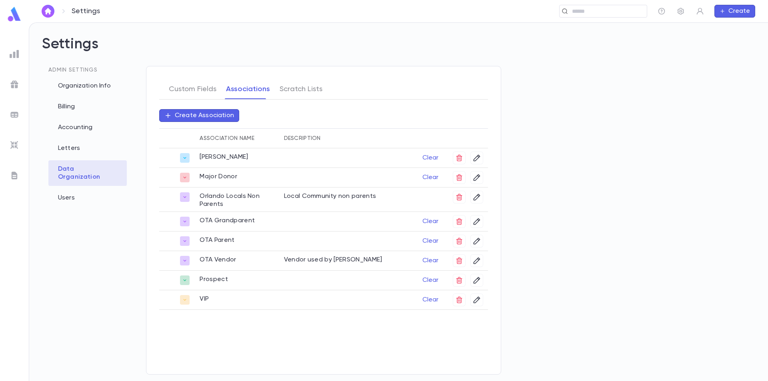
click at [13, 15] on img at bounding box center [14, 14] width 16 height 16
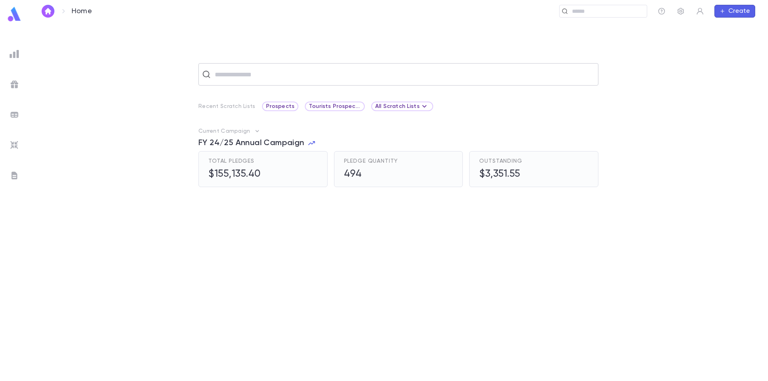
click at [239, 74] on input "text" at bounding box center [403, 74] width 382 height 15
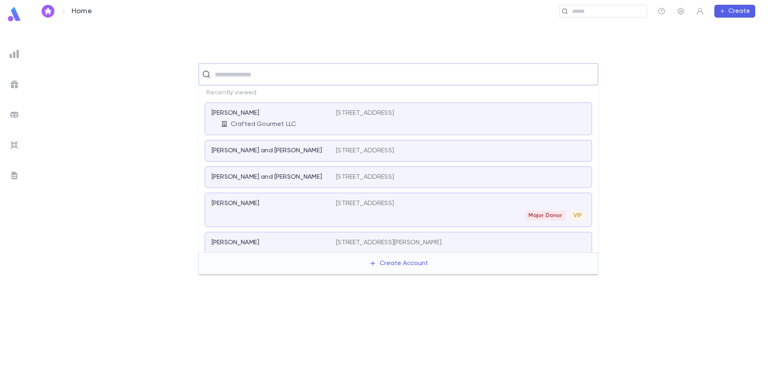
click at [265, 110] on div "Gordon, Joshua" at bounding box center [269, 113] width 115 height 8
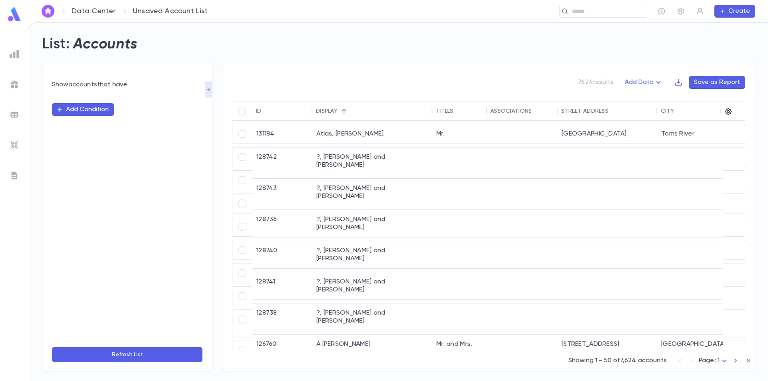
click at [97, 110] on button "Add Condition" at bounding box center [83, 109] width 62 height 13
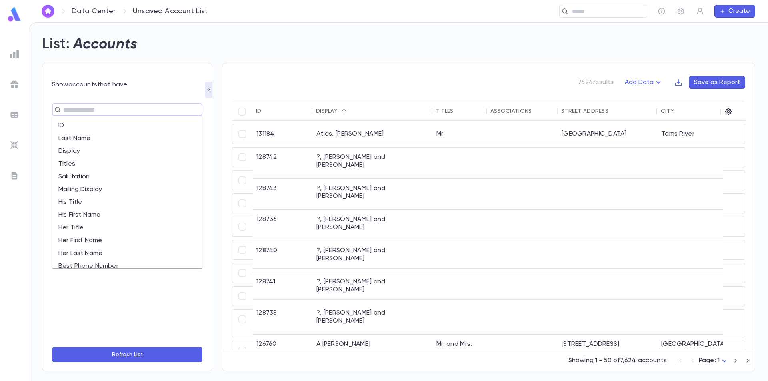
click at [93, 110] on input "text" at bounding box center [124, 109] width 126 height 11
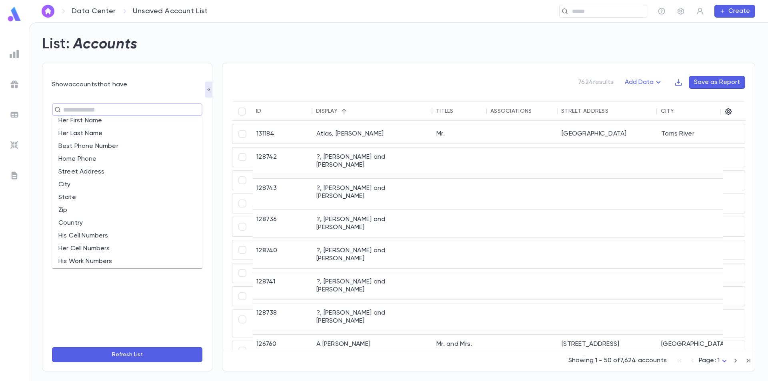
click at [88, 211] on li "Zip" at bounding box center [127, 210] width 150 height 13
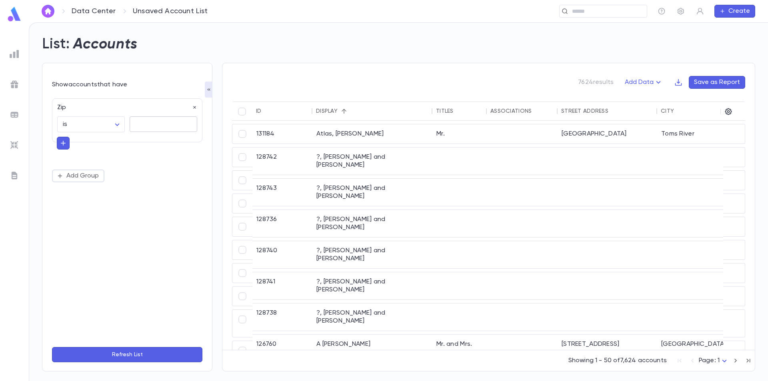
click at [161, 124] on textarea at bounding box center [163, 124] width 56 height 16
type textarea "*****"
click at [66, 141] on icon "button" at bounding box center [63, 143] width 7 height 8
click at [108, 138] on input "text" at bounding box center [124, 142] width 116 height 11
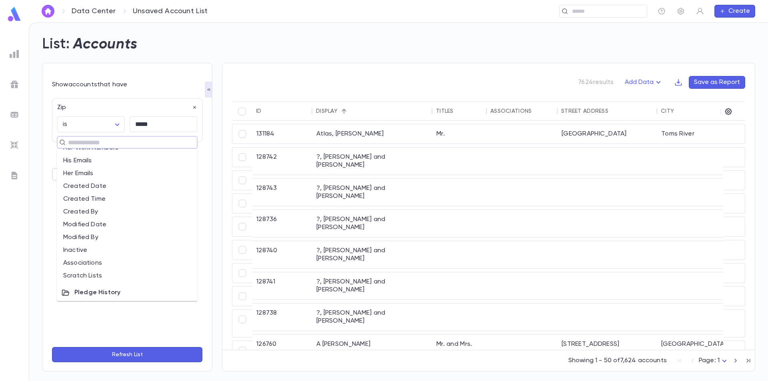
scroll to position [280, 0]
click at [104, 259] on li "Associations" at bounding box center [127, 262] width 141 height 13
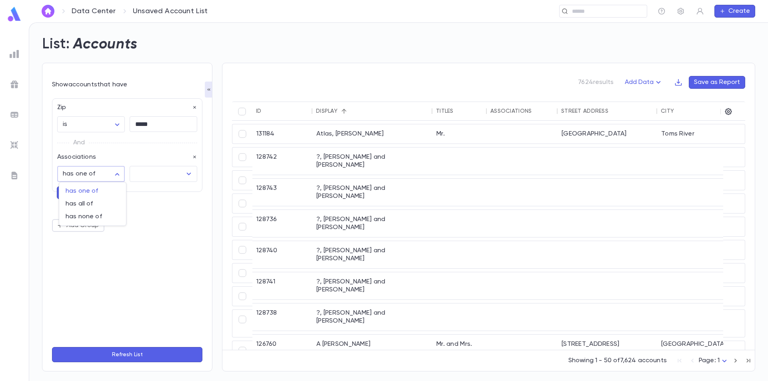
click at [117, 176] on body "**********" at bounding box center [384, 201] width 768 height 359
click at [97, 217] on span "has none of" at bounding box center [93, 217] width 54 height 8
type input "**********"
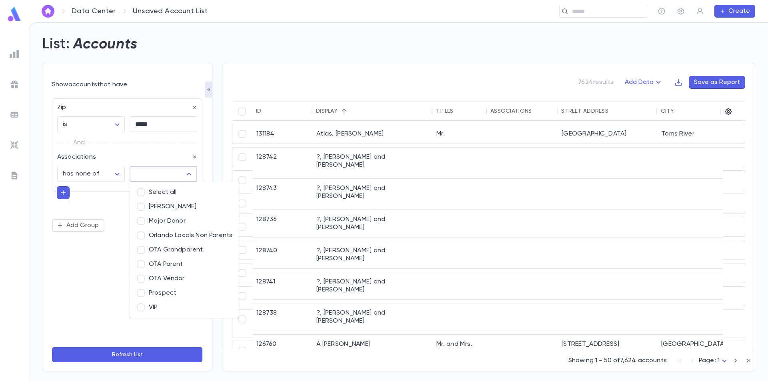
click at [155, 174] on input "text" at bounding box center [157, 173] width 48 height 15
click at [174, 261] on li "OTA Parent" at bounding box center [184, 264] width 109 height 14
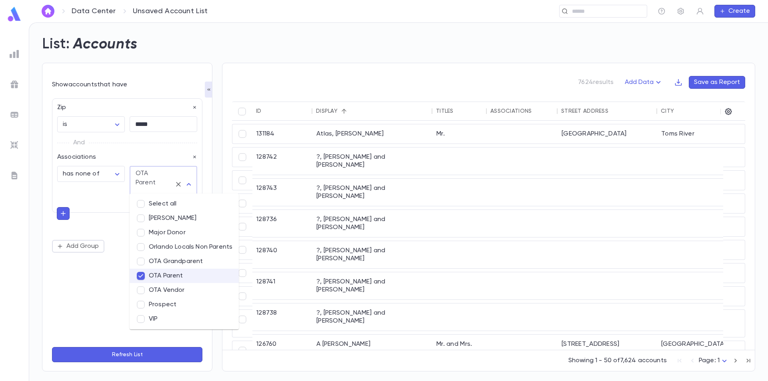
click at [64, 207] on div "**********" at bounding box center [127, 175] width 150 height 154
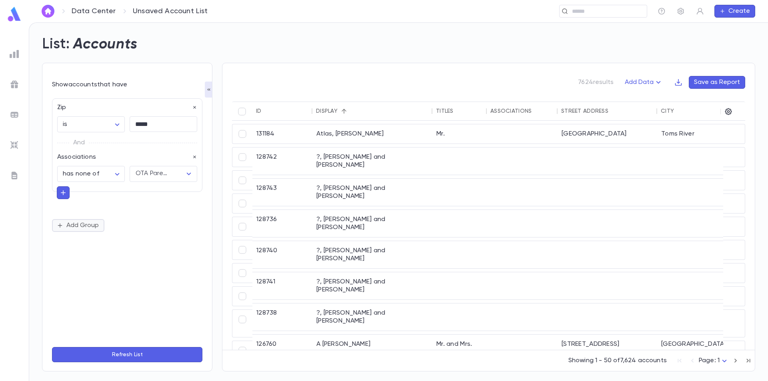
click at [75, 225] on button "Add Group" at bounding box center [78, 225] width 52 height 13
click at [99, 240] on input "text" at bounding box center [124, 238] width 116 height 11
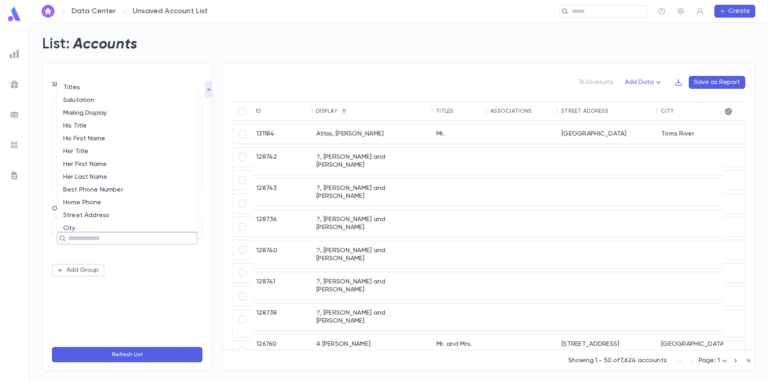
scroll to position [80, 0]
click at [112, 208] on li "Zip" at bounding box center [127, 214] width 141 height 13
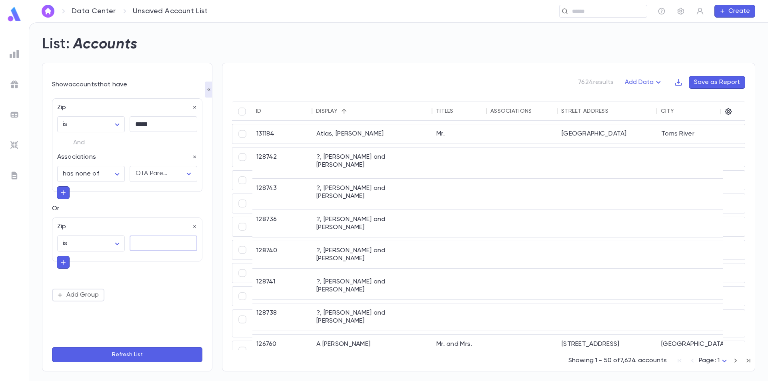
click at [145, 244] on textarea at bounding box center [163, 244] width 56 height 16
type textarea "**********"
click at [60, 264] on icon "button" at bounding box center [63, 262] width 7 height 8
click at [88, 265] on input "text" at bounding box center [124, 261] width 116 height 11
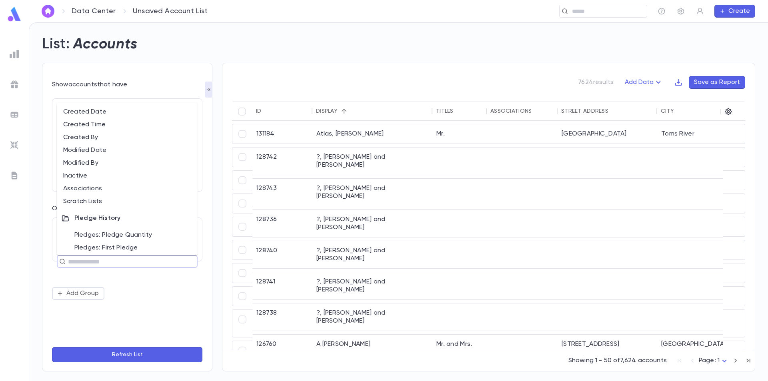
scroll to position [320, 0]
click at [115, 175] on li "Associations" at bounding box center [127, 176] width 141 height 13
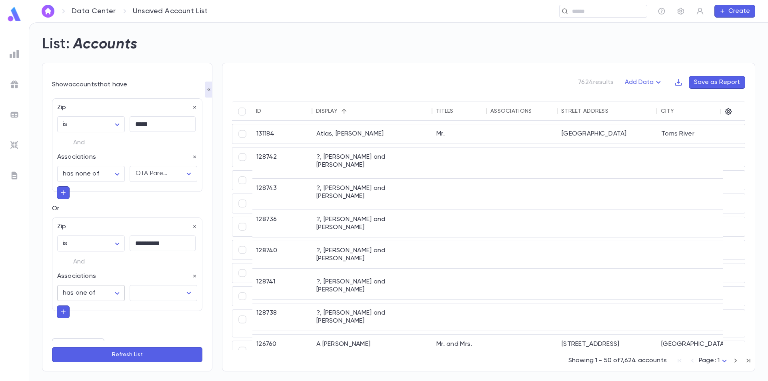
click at [107, 292] on body "**********" at bounding box center [384, 201] width 768 height 359
click at [98, 334] on span "has none of" at bounding box center [92, 336] width 52 height 8
type input "**********"
click at [153, 294] on input "text" at bounding box center [157, 293] width 48 height 15
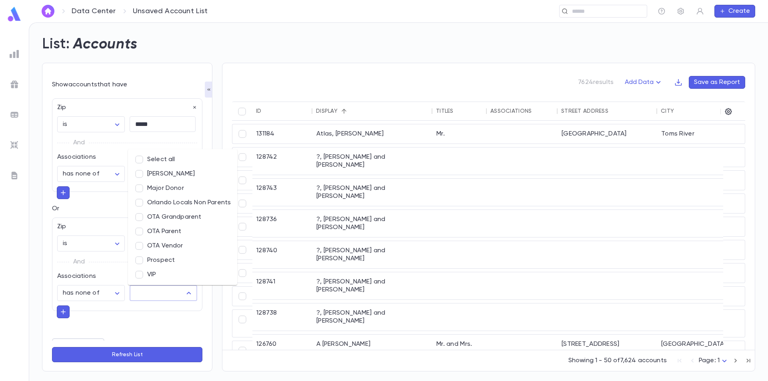
click at [166, 233] on li "OTA Parent" at bounding box center [182, 231] width 109 height 14
click at [134, 351] on button "Refresh List" at bounding box center [127, 354] width 150 height 15
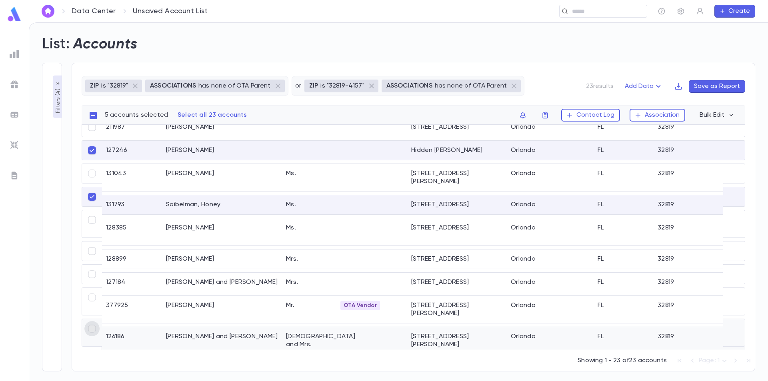
scroll to position [287, 0]
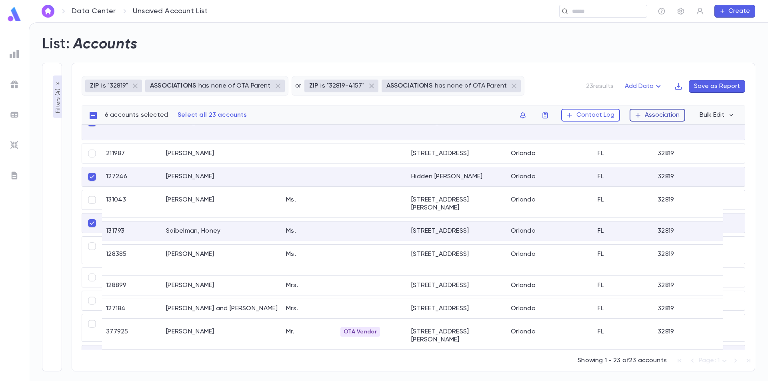
click at [650, 115] on button "Association" at bounding box center [658, 115] width 56 height 13
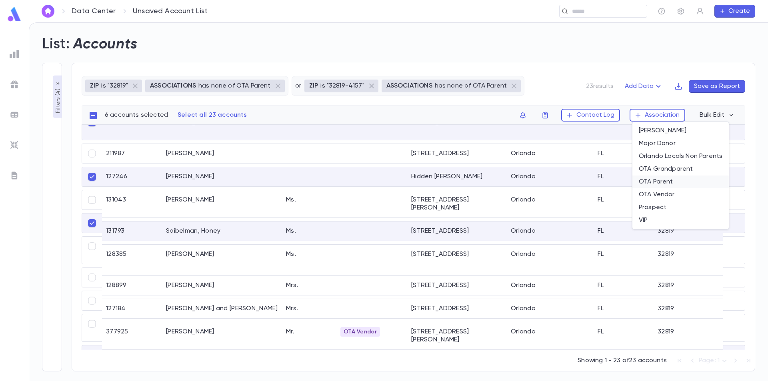
click at [664, 181] on li "OTA Parent" at bounding box center [680, 182] width 96 height 13
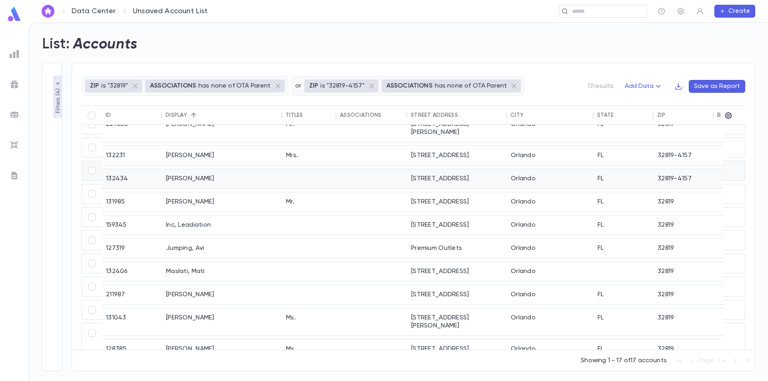
scroll to position [192, 0]
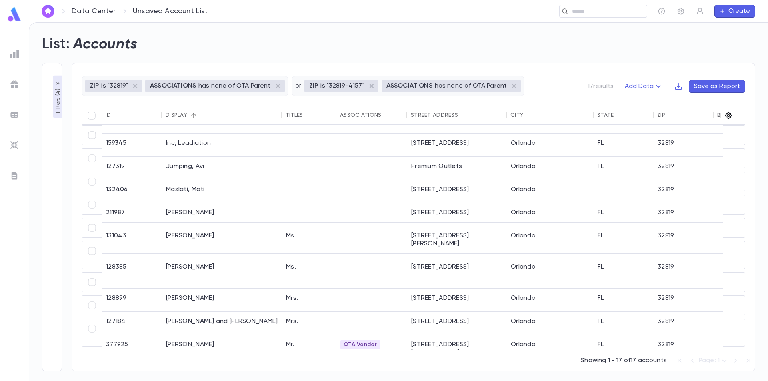
click at [731, 115] on icon "button" at bounding box center [728, 115] width 7 height 7
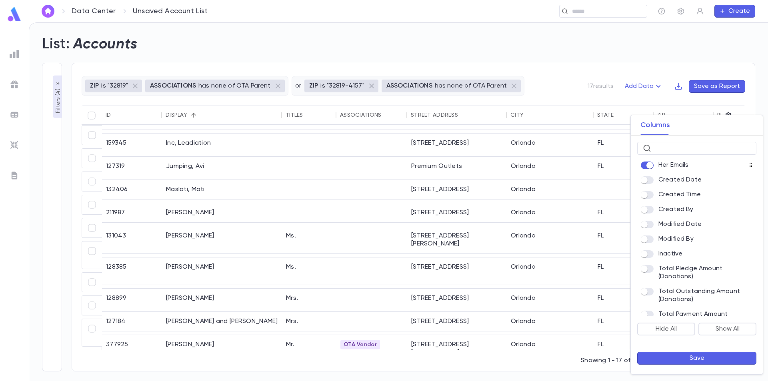
scroll to position [426, 0]
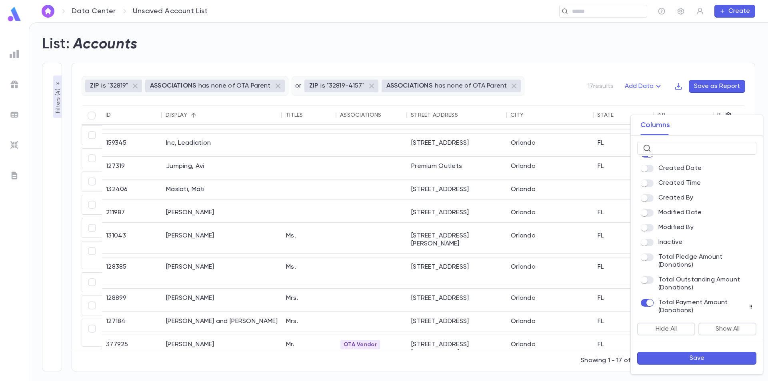
click at [694, 360] on button "Save" at bounding box center [696, 358] width 119 height 13
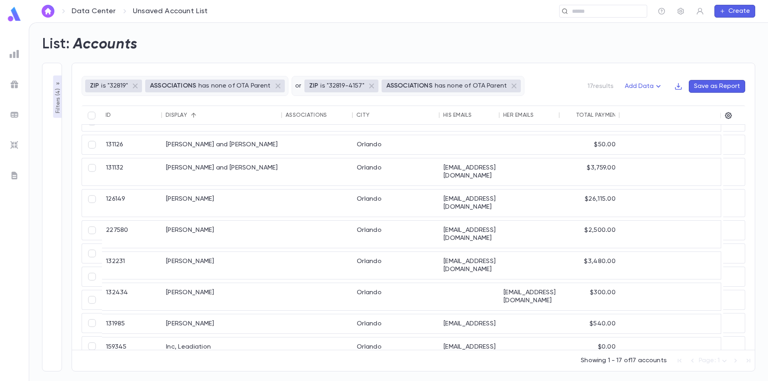
scroll to position [0, 0]
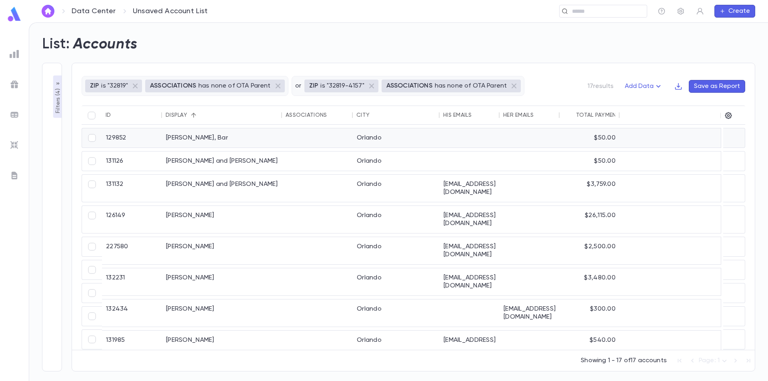
click at [324, 138] on div at bounding box center [317, 137] width 71 height 19
click at [244, 164] on div "Cohen, David and Gail" at bounding box center [222, 161] width 120 height 19
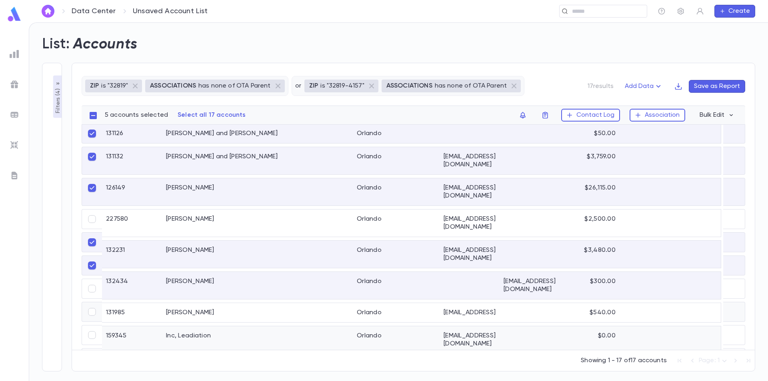
scroll to position [80, 0]
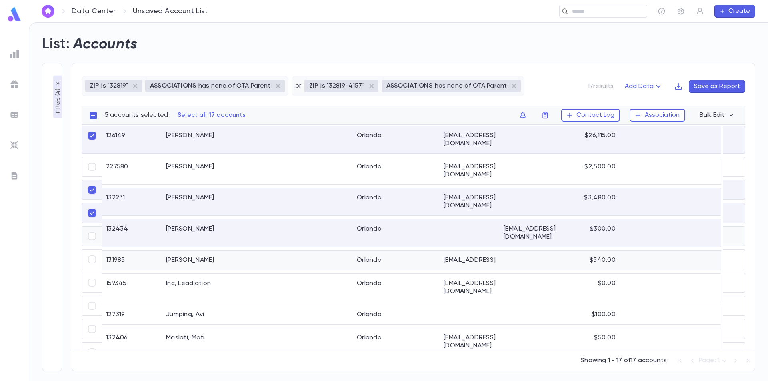
click at [241, 251] on div "Hecht, Marvin" at bounding box center [222, 260] width 120 height 19
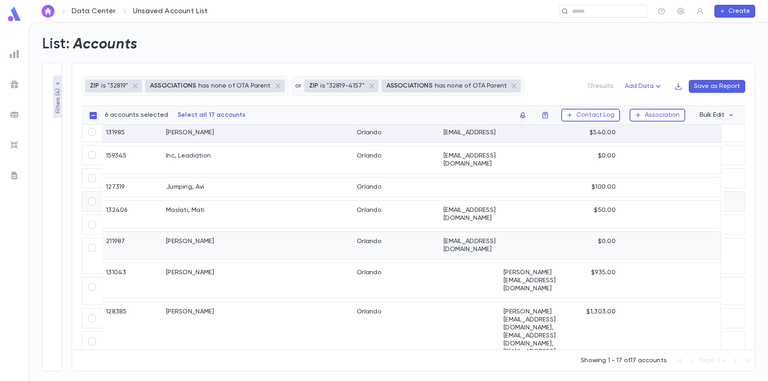
scroll to position [195, 0]
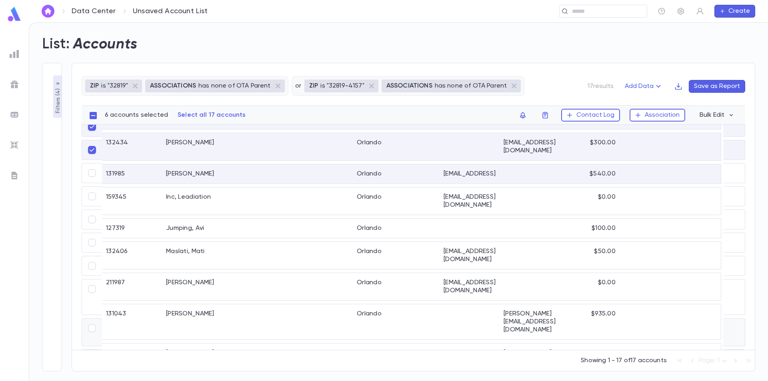
scroll to position [0, 0]
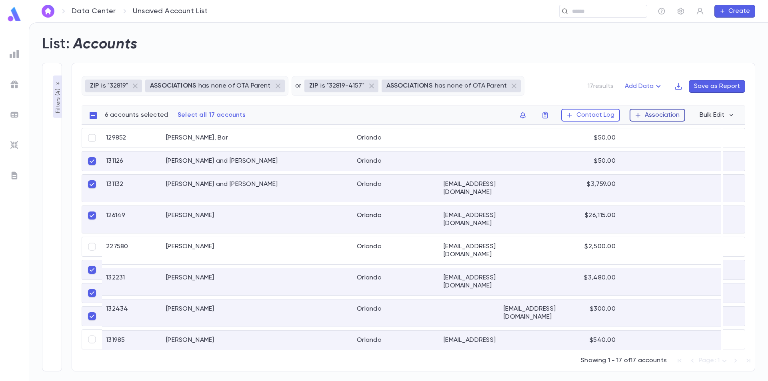
click at [646, 116] on button "Association" at bounding box center [658, 115] width 56 height 13
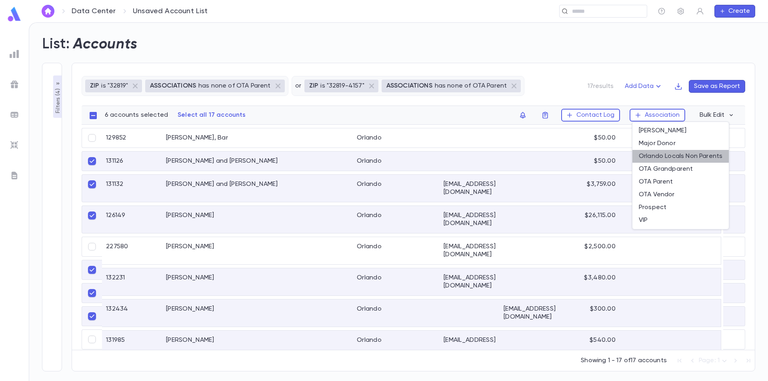
click at [682, 159] on li "Orlando Locals Non Parents" at bounding box center [680, 156] width 96 height 13
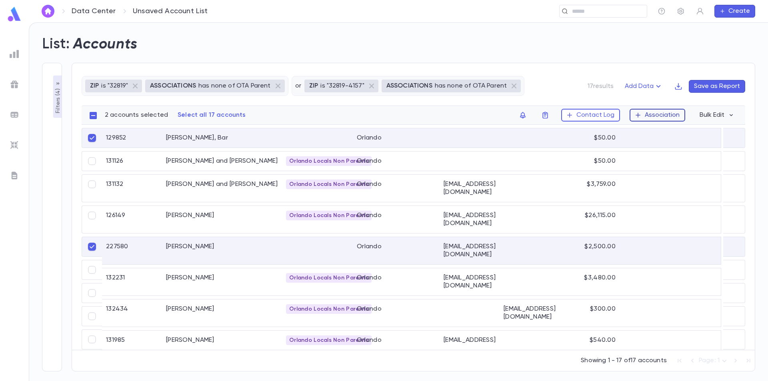
click at [647, 113] on button "Association" at bounding box center [658, 115] width 56 height 13
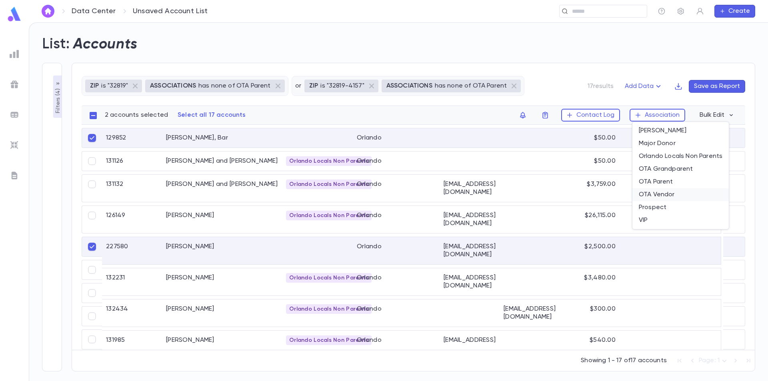
click at [663, 195] on li "OTA Vendor" at bounding box center [680, 194] width 96 height 13
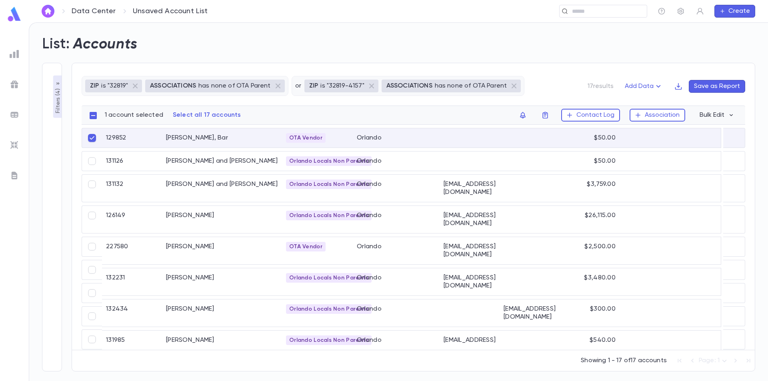
click at [300, 134] on div "OTA Vendor" at bounding box center [306, 138] width 40 height 10
click at [302, 136] on span "OTA Vendor" at bounding box center [306, 138] width 40 height 6
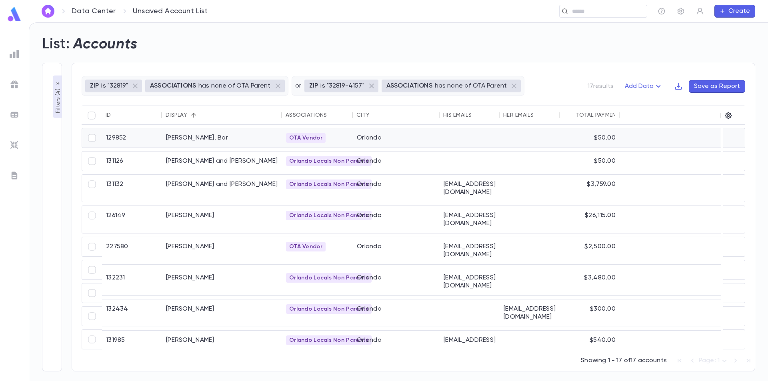
click at [335, 141] on div "OTA Vendor" at bounding box center [317, 138] width 63 height 10
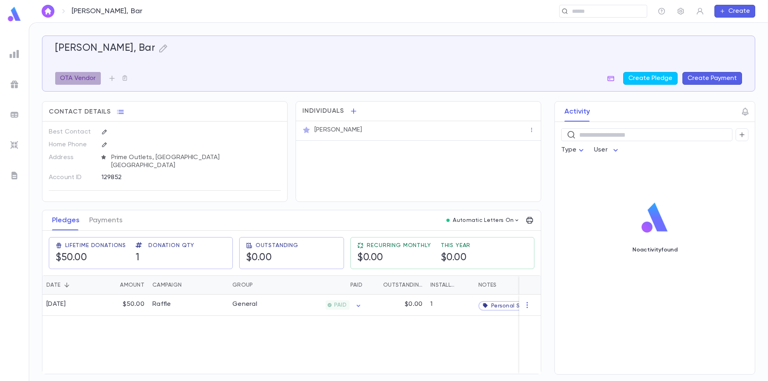
click at [93, 78] on p "OTA Vendor" at bounding box center [78, 78] width 36 height 8
click at [200, 110] on icon "button" at bounding box center [200, 111] width 4 height 4
click at [224, 72] on div at bounding box center [384, 190] width 768 height 381
drag, startPoint x: 96, startPoint y: 78, endPoint x: 90, endPoint y: 78, distance: 5.6
click at [90, 78] on p "OTA Vendor" at bounding box center [78, 78] width 36 height 8
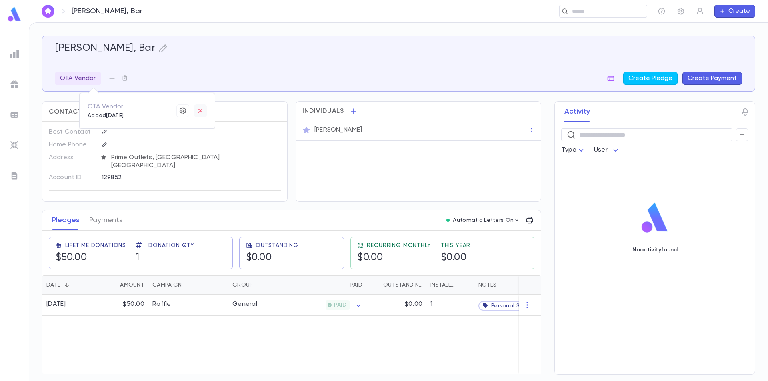
click at [199, 110] on icon "button" at bounding box center [200, 111] width 4 height 4
click at [182, 112] on icon "button" at bounding box center [183, 111] width 8 height 8
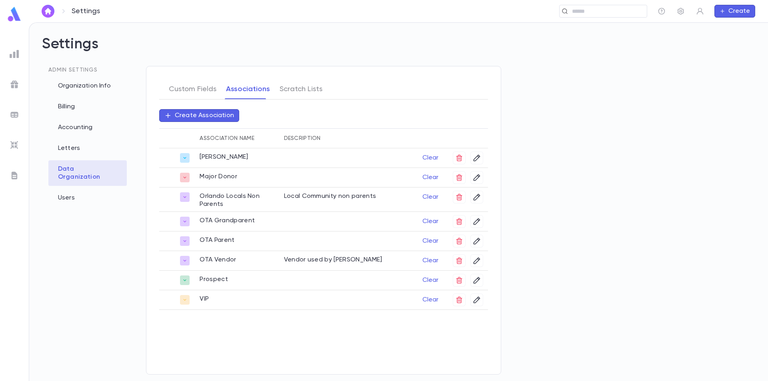
click at [16, 18] on img at bounding box center [14, 14] width 16 height 16
